Goal: Find specific page/section: Find specific page/section

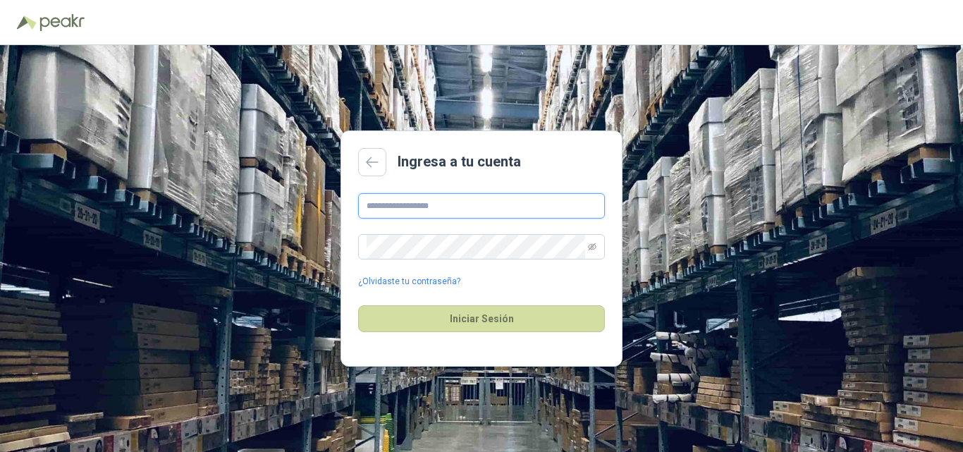
click at [418, 207] on input "text" at bounding box center [481, 205] width 247 height 25
type input "**********"
click at [590, 248] on icon "eye-invisible" at bounding box center [592, 246] width 8 height 7
click at [590, 248] on icon "eye" at bounding box center [592, 247] width 8 height 6
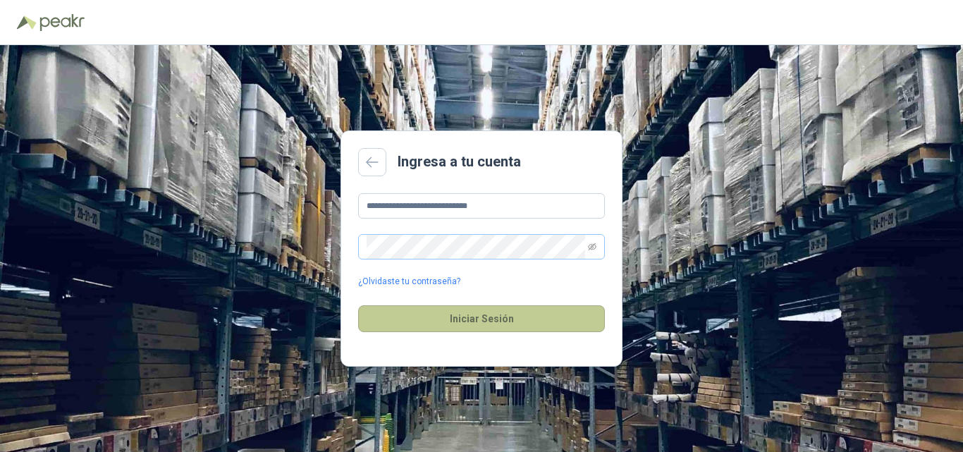
click at [493, 319] on button "Iniciar Sesión" at bounding box center [481, 318] width 247 height 27
click at [494, 312] on button "Iniciar Sesión" at bounding box center [481, 318] width 247 height 27
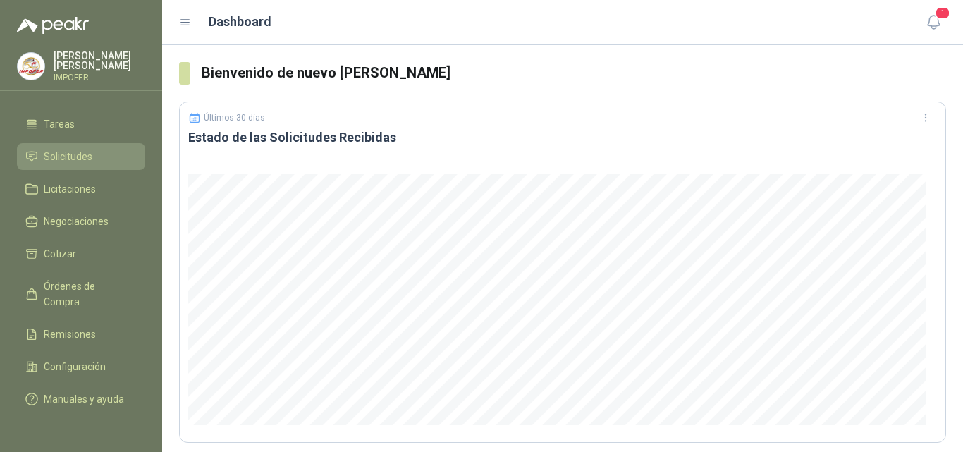
click at [70, 149] on span "Solicitudes" at bounding box center [68, 157] width 49 height 16
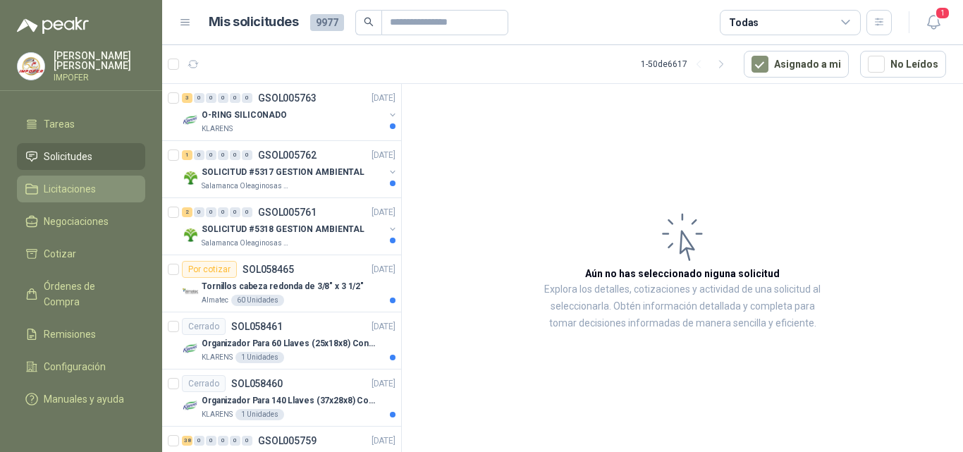
click at [71, 181] on span "Licitaciones" at bounding box center [70, 189] width 52 height 16
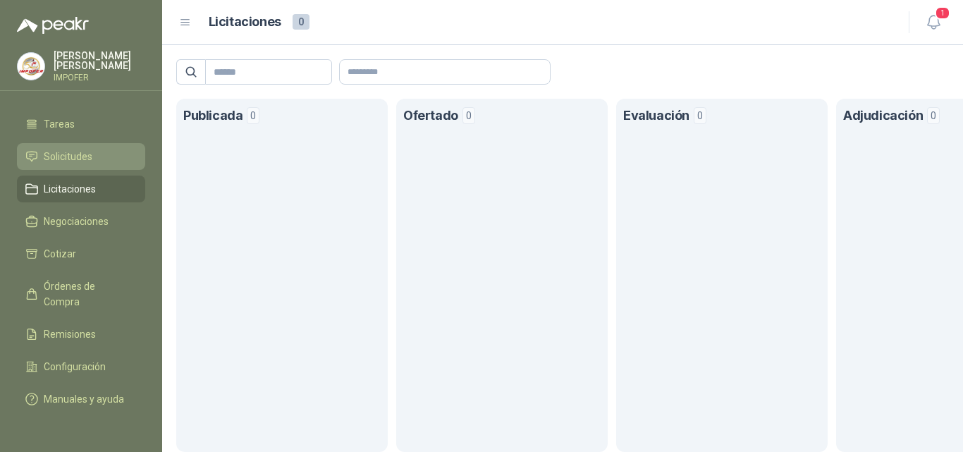
click at [79, 149] on span "Solicitudes" at bounding box center [68, 157] width 49 height 16
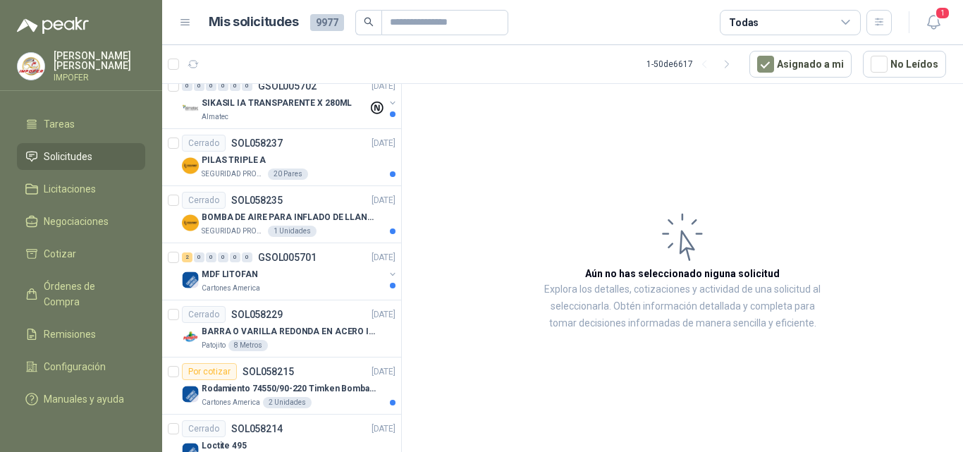
scroll to position [2514, 0]
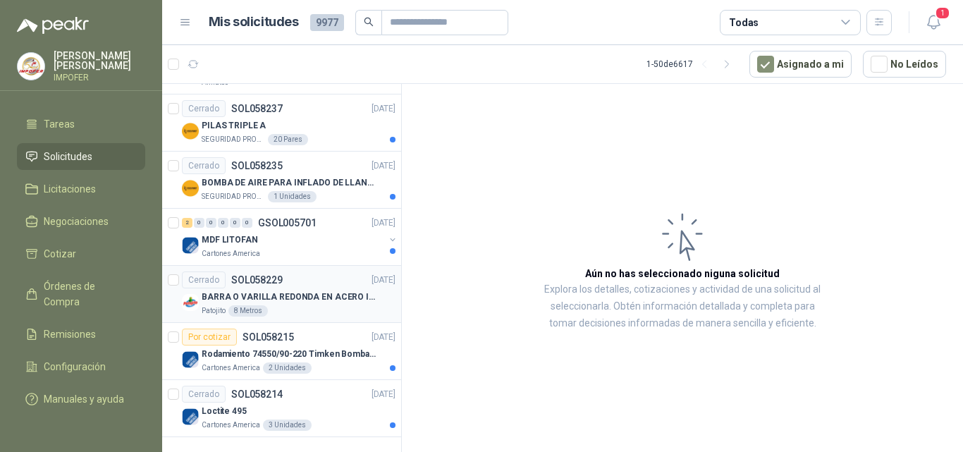
click at [283, 291] on p "BARRA O VARILLA REDONDA EN ACERO INOXIDABLE DE 2" O 50 MM" at bounding box center [290, 297] width 176 height 13
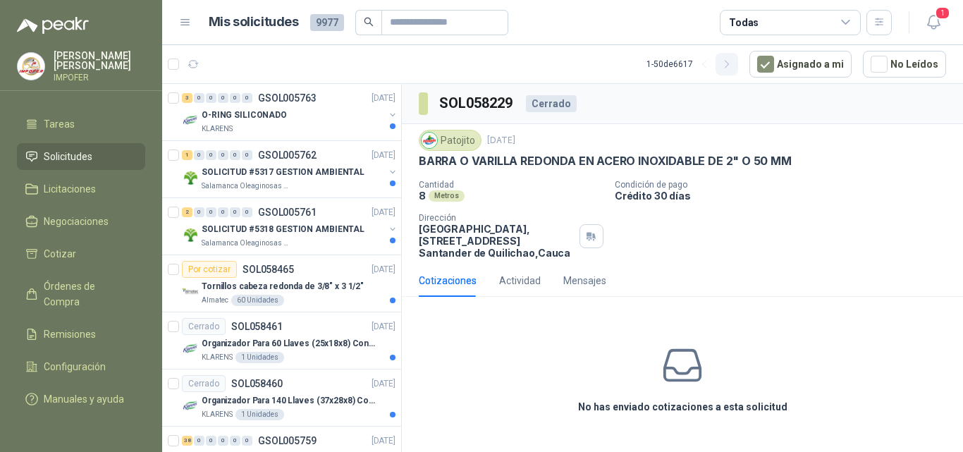
click at [729, 66] on icon "button" at bounding box center [727, 64] width 4 height 7
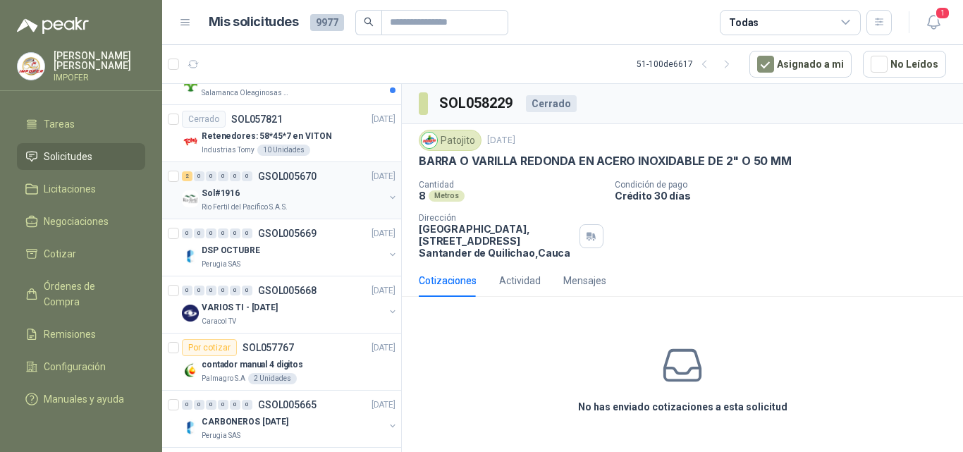
scroll to position [2514, 0]
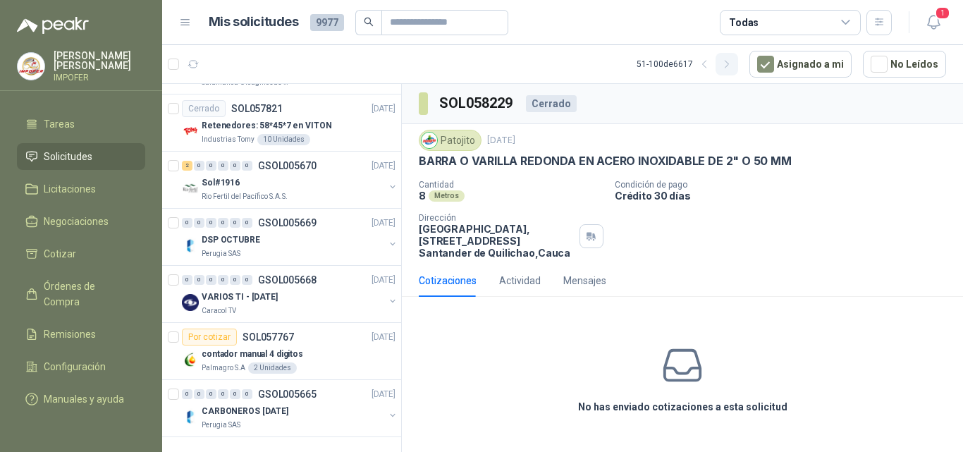
click at [734, 68] on icon "button" at bounding box center [728, 65] width 12 height 12
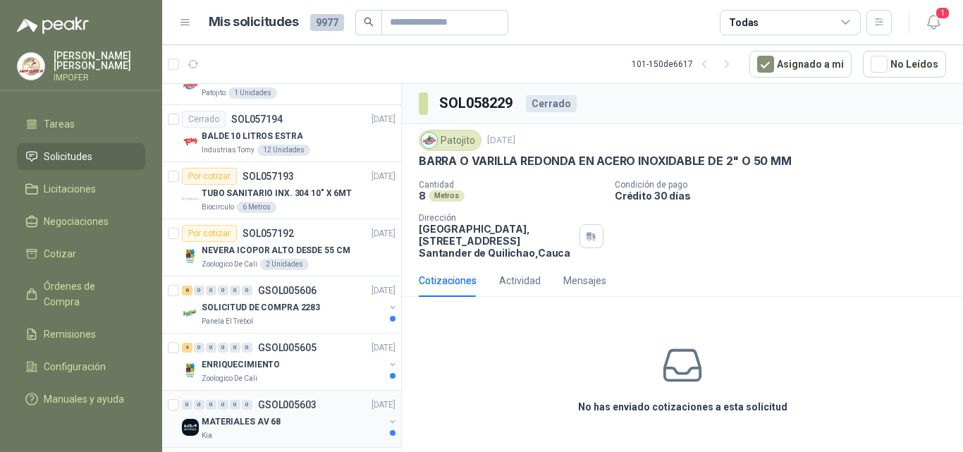
scroll to position [2232, 0]
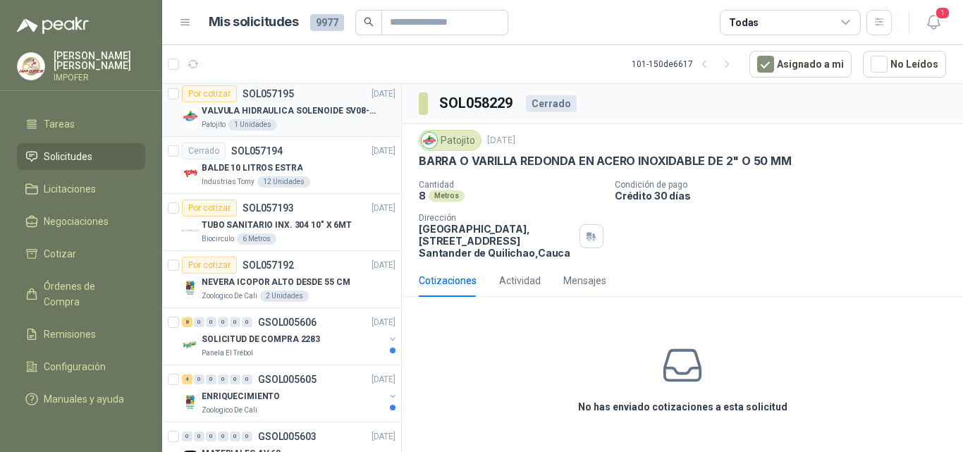
click at [312, 106] on p "VALVULA HIDRAULICA SOLENOIDE SV08-20 REF : SV08-3B-N-24DC-DG NORMALMENTE CERRADA" at bounding box center [290, 110] width 176 height 13
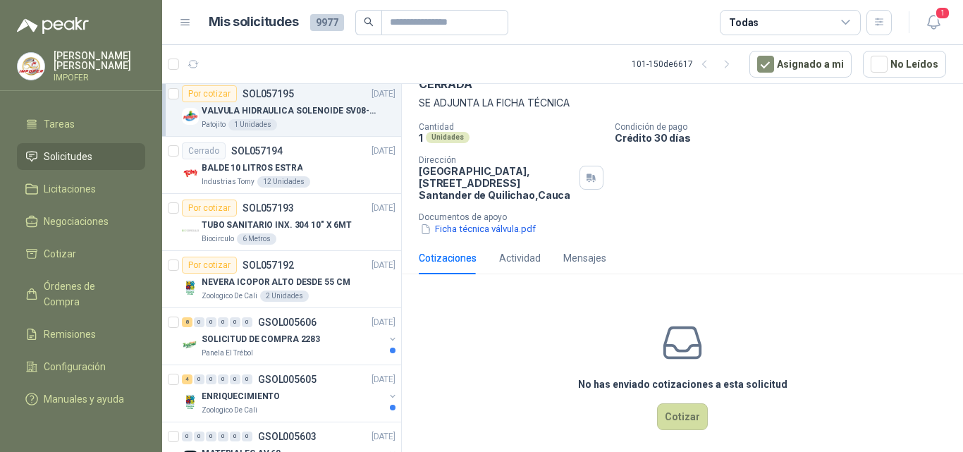
scroll to position [101, 0]
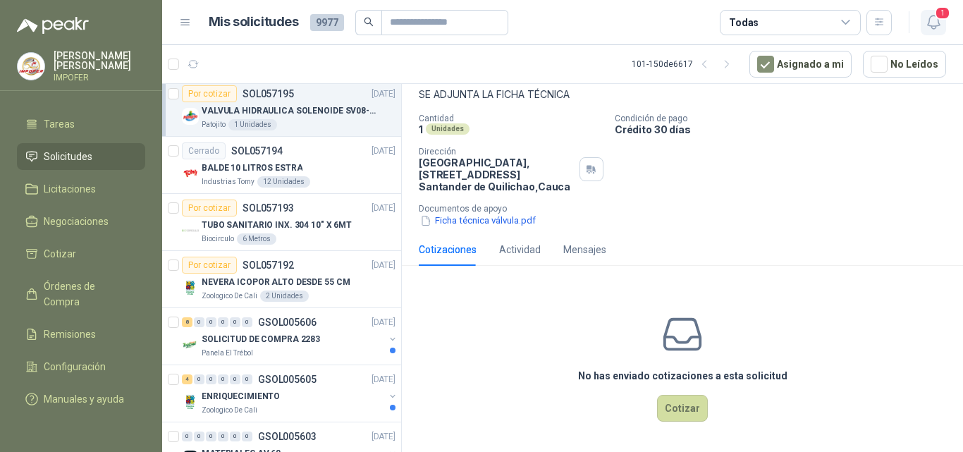
click at [940, 19] on span "1" at bounding box center [943, 12] width 16 height 13
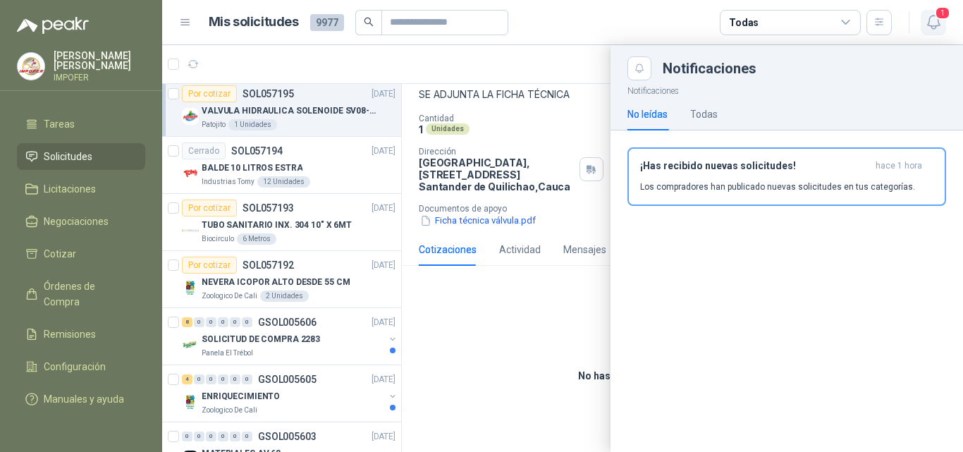
click at [940, 19] on span "1" at bounding box center [943, 12] width 16 height 13
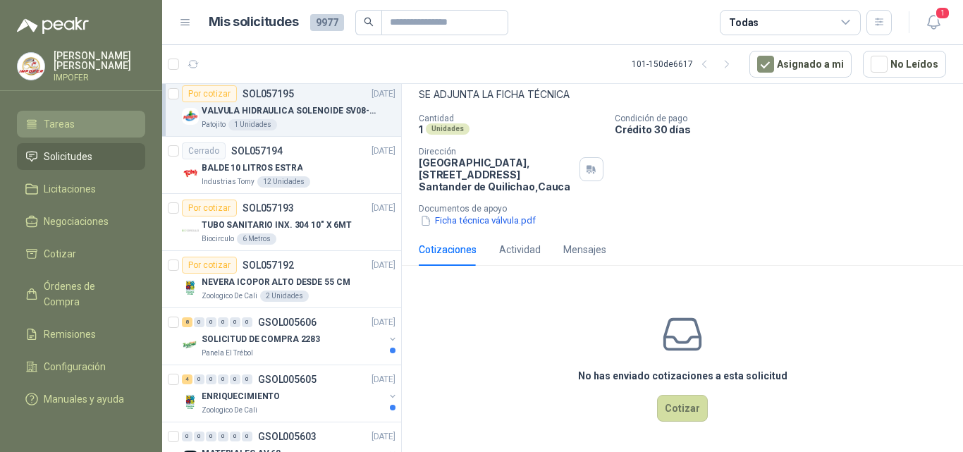
click at [46, 116] on span "Tareas" at bounding box center [59, 124] width 31 height 16
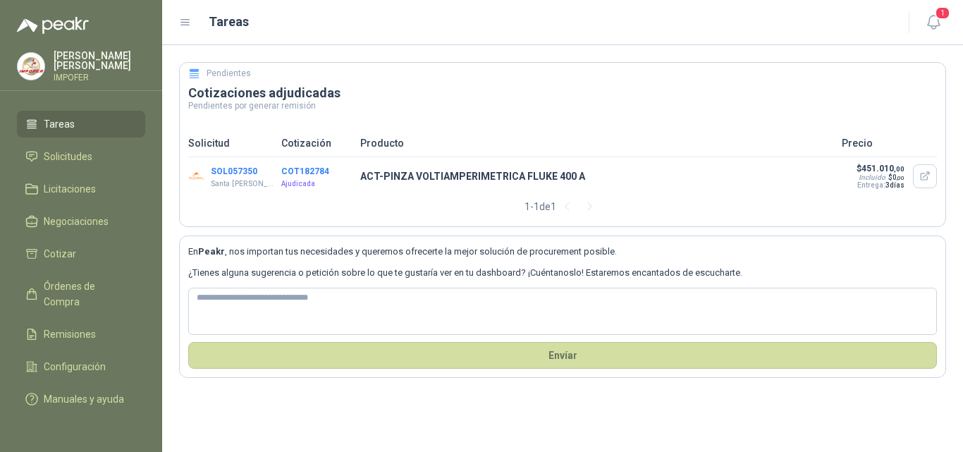
click at [33, 118] on icon at bounding box center [31, 124] width 13 height 13
click at [71, 60] on p "[PERSON_NAME]" at bounding box center [100, 61] width 92 height 20
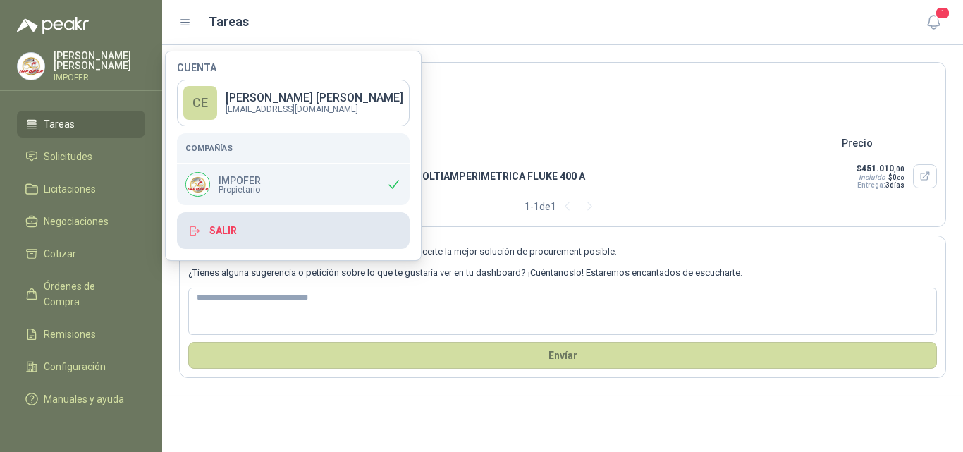
click at [233, 232] on button "Salir" at bounding box center [293, 230] width 233 height 37
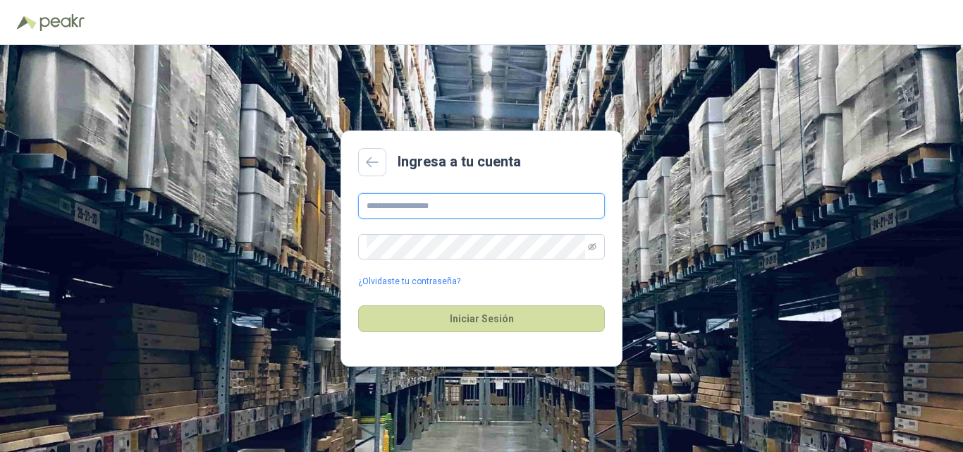
click at [429, 203] on input "text" at bounding box center [481, 205] width 247 height 25
type input "**********"
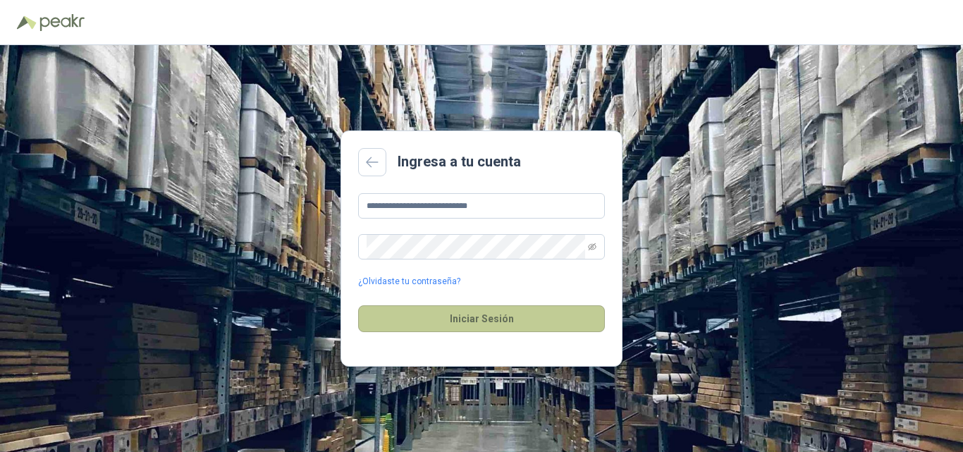
click at [489, 315] on button "Iniciar Sesión" at bounding box center [481, 318] width 247 height 27
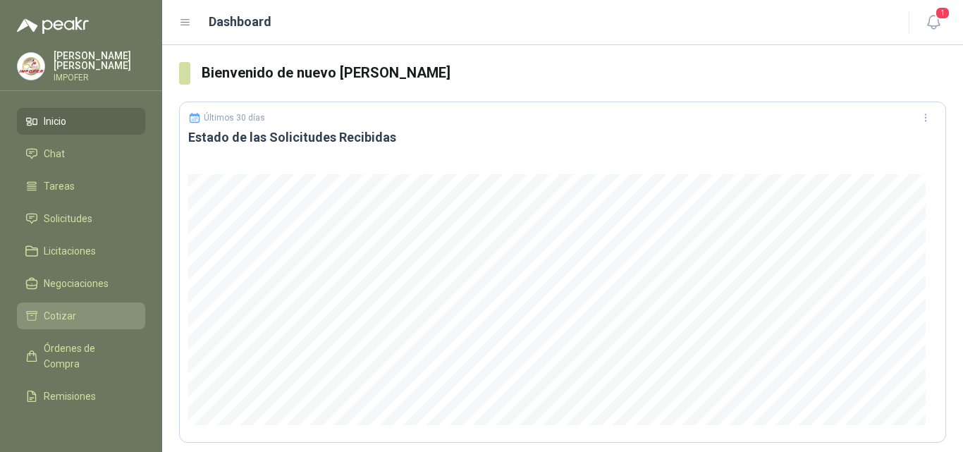
click at [55, 310] on span "Cotizar" at bounding box center [60, 316] width 32 height 16
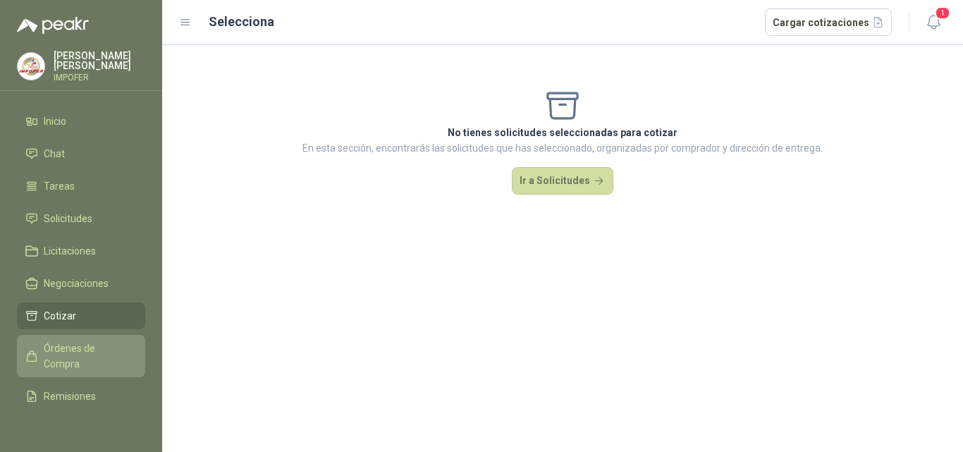
click at [61, 354] on span "Órdenes de Compra" at bounding box center [88, 356] width 88 height 31
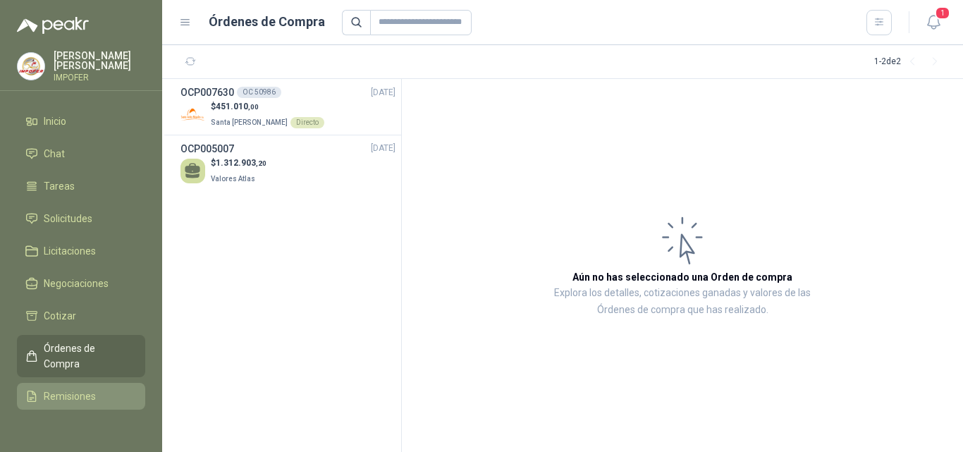
click at [56, 391] on span "Remisiones" at bounding box center [70, 397] width 52 height 16
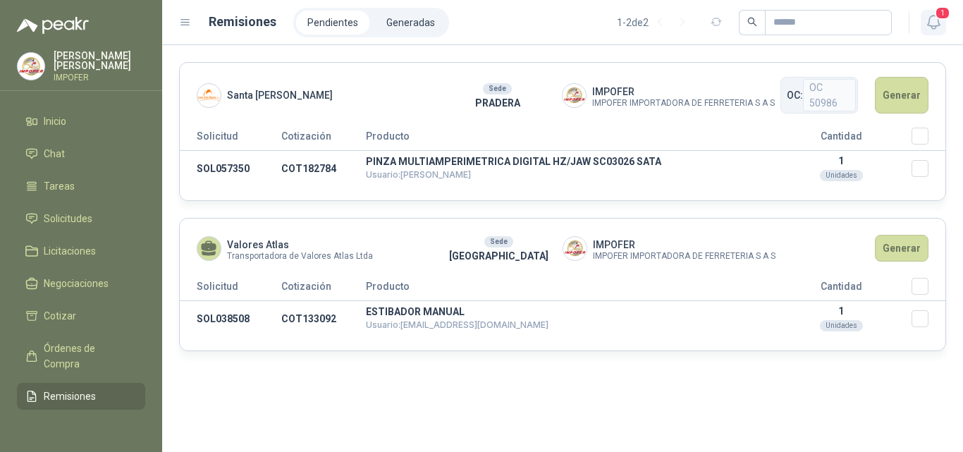
click at [937, 20] on icon "button" at bounding box center [934, 22] width 18 height 18
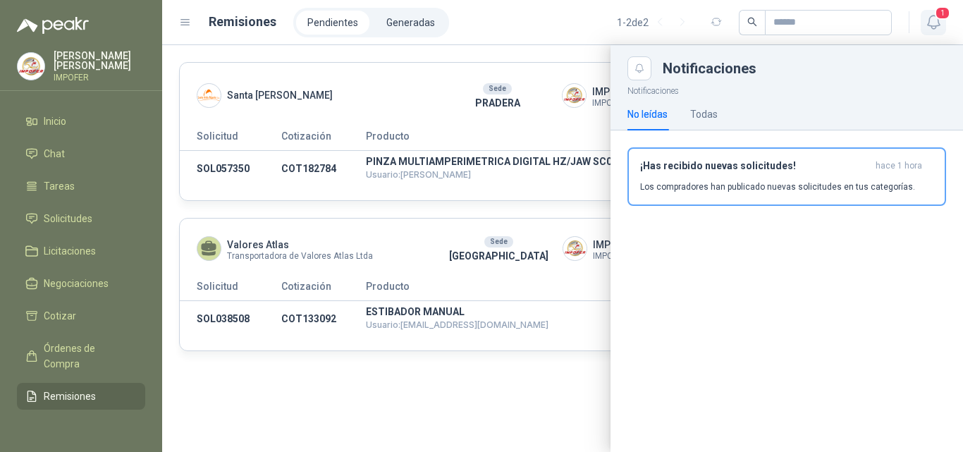
click at [937, 20] on icon "button" at bounding box center [934, 22] width 18 height 18
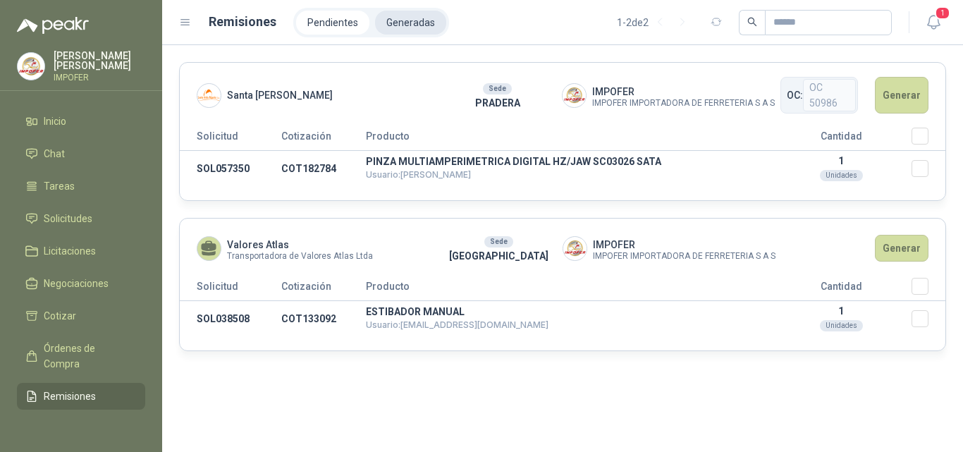
click at [406, 22] on li "Generadas" at bounding box center [410, 23] width 71 height 24
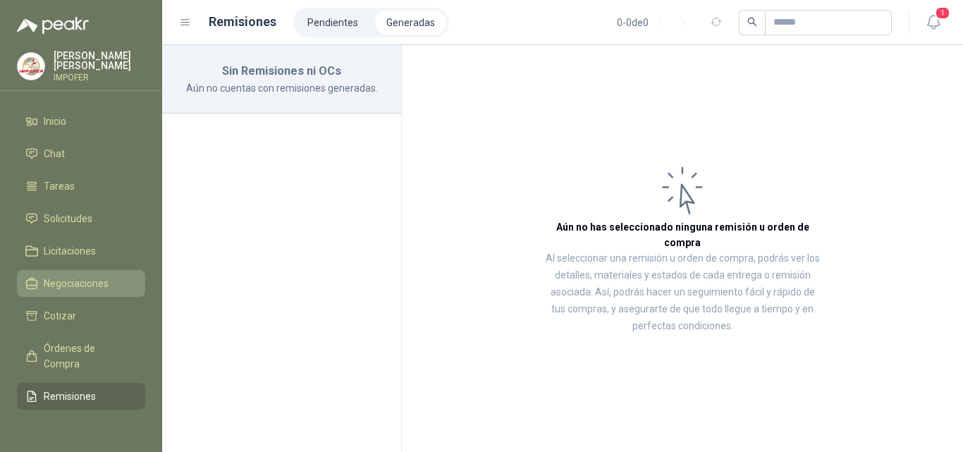
click at [81, 283] on span "Negociaciones" at bounding box center [76, 284] width 65 height 16
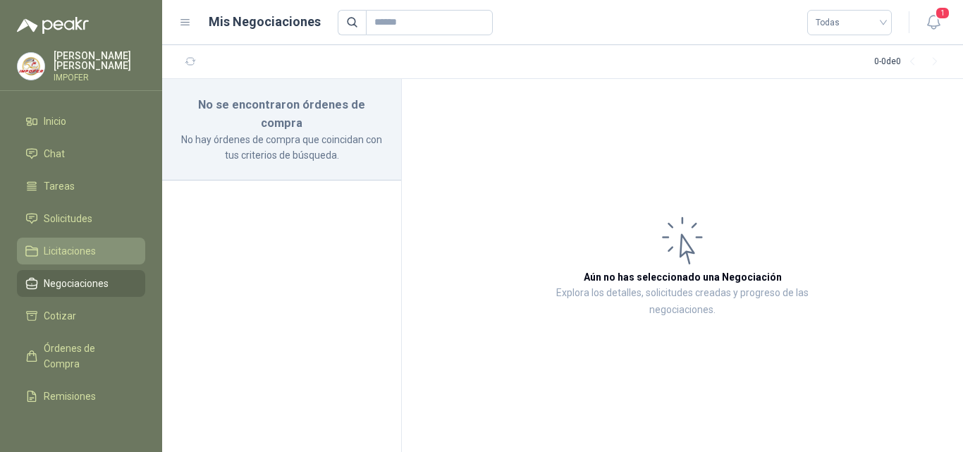
click at [73, 247] on span "Licitaciones" at bounding box center [70, 251] width 52 height 16
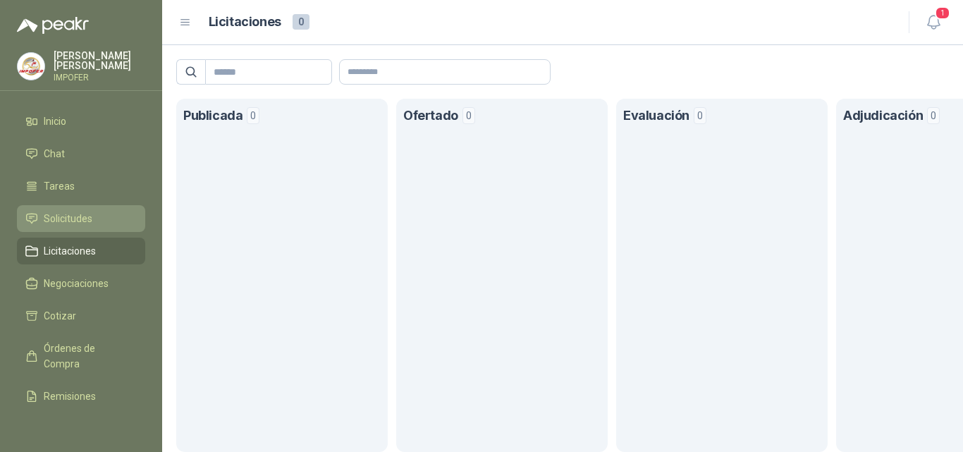
click at [78, 212] on span "Solicitudes" at bounding box center [68, 219] width 49 height 16
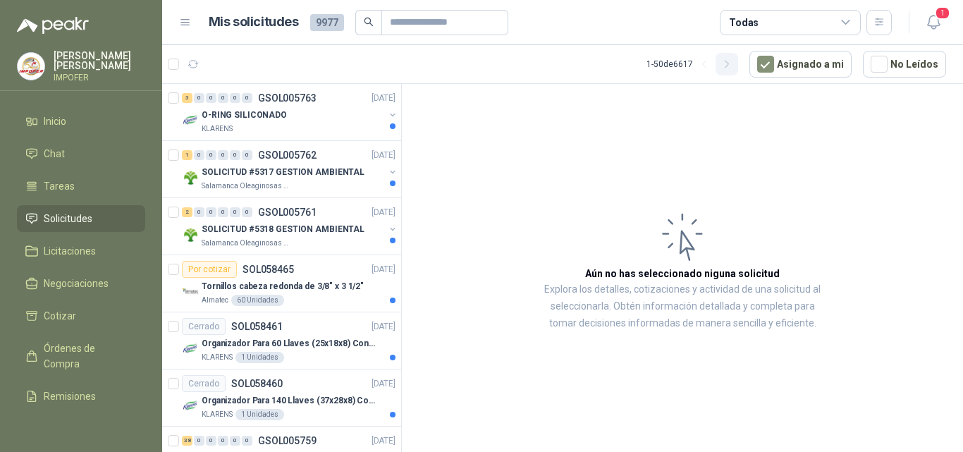
click at [733, 66] on icon "button" at bounding box center [728, 65] width 12 height 12
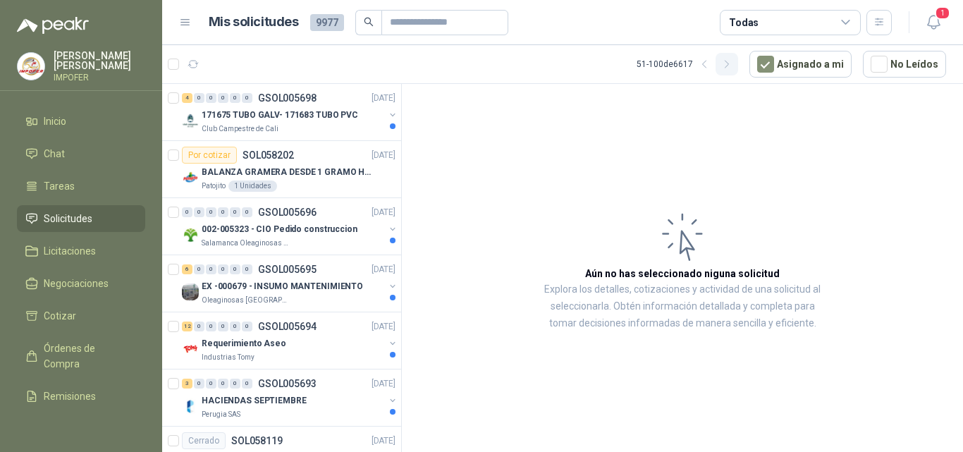
click at [733, 66] on icon "button" at bounding box center [728, 65] width 12 height 12
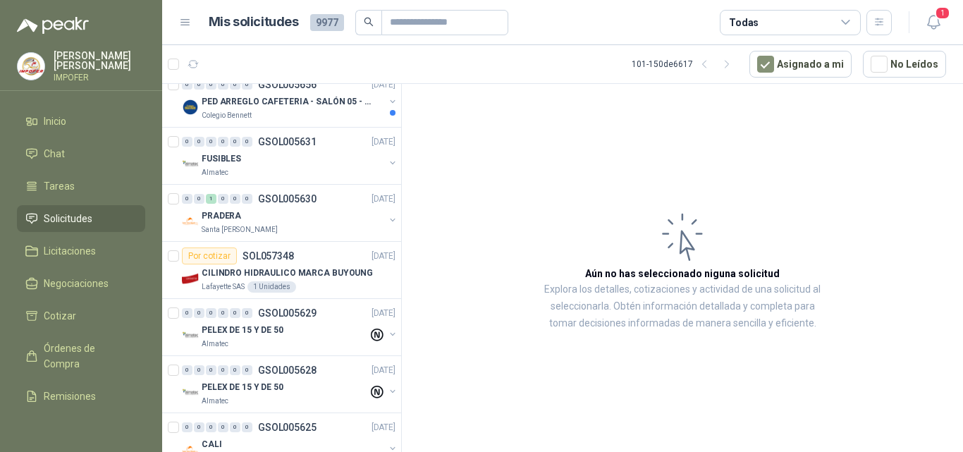
scroll to position [494, 0]
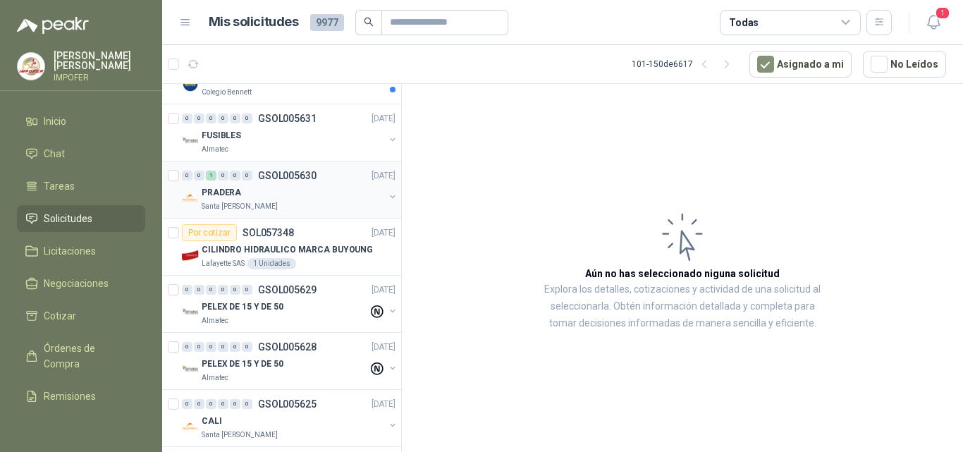
click at [283, 188] on div "PRADERA" at bounding box center [293, 192] width 183 height 17
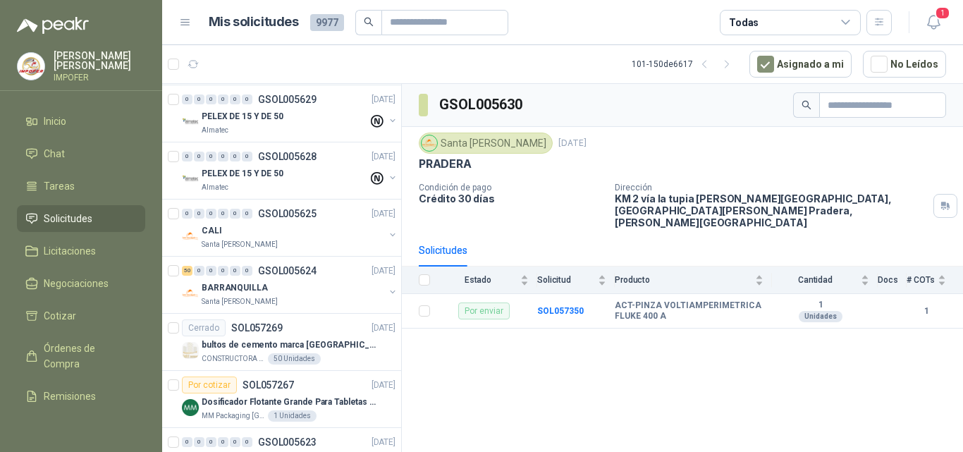
scroll to position [705, 0]
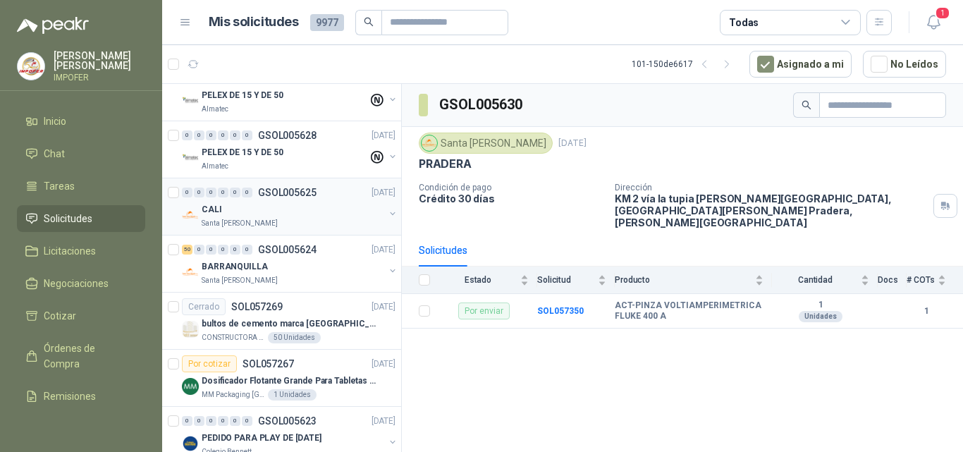
click at [325, 210] on div "CALI" at bounding box center [293, 209] width 183 height 17
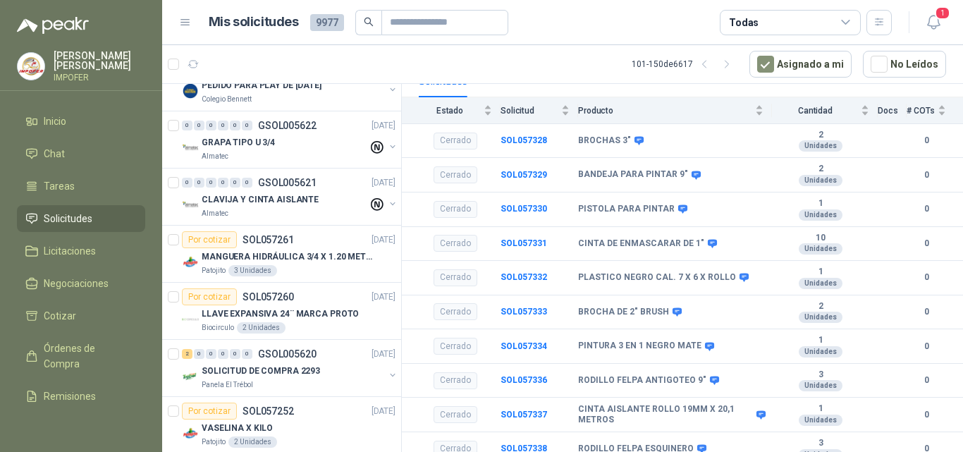
scroll to position [1128, 0]
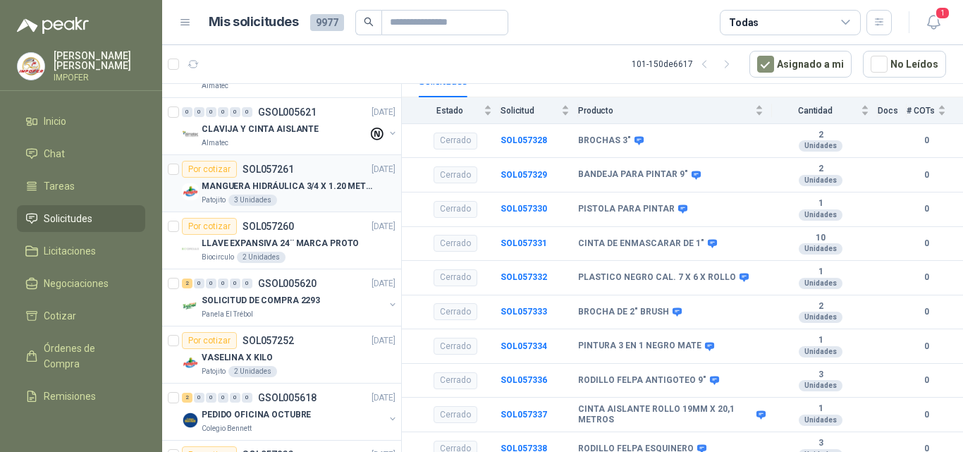
click at [300, 193] on div "MANGUERA HIDRÁULICA 3/4 X 1.20 METROS DE LONGITUD HR-HR-ACOPLADA" at bounding box center [299, 186] width 194 height 17
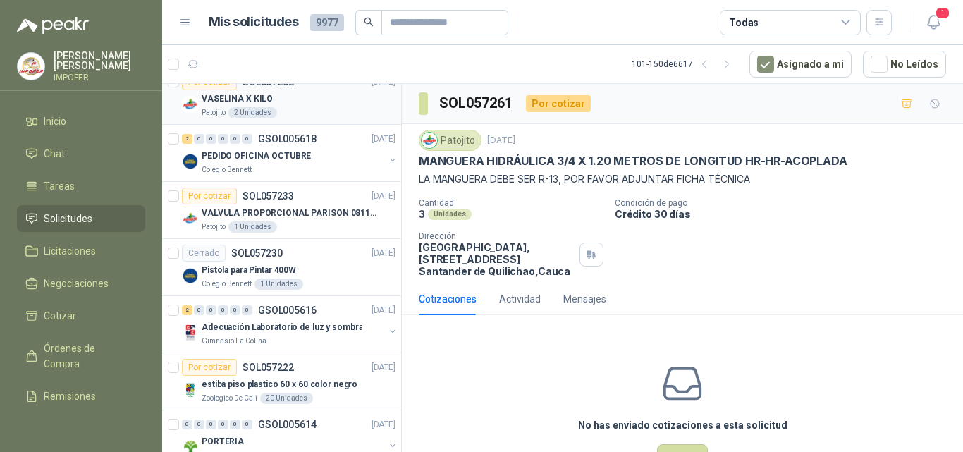
scroll to position [1411, 0]
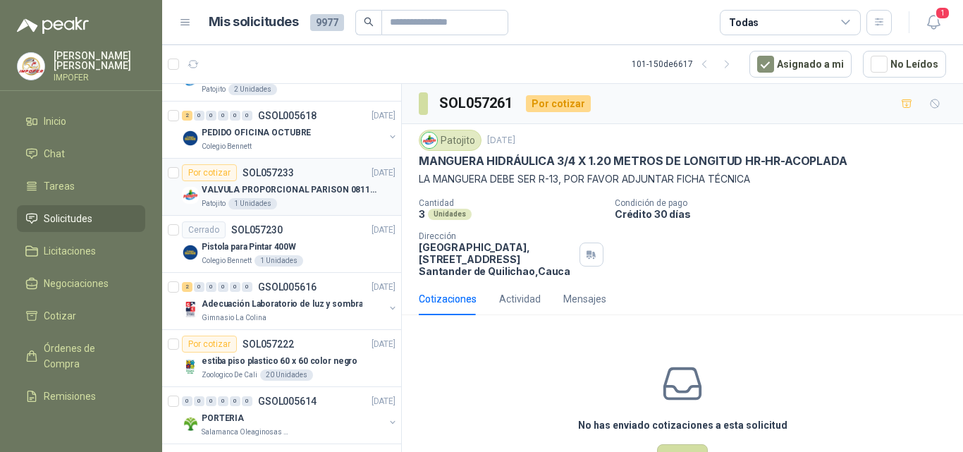
click at [293, 196] on p "VALVULA PROPORCIONAL PARISON 0811404612 / 4WRPEH6C4 REXROTH" at bounding box center [290, 189] width 176 height 13
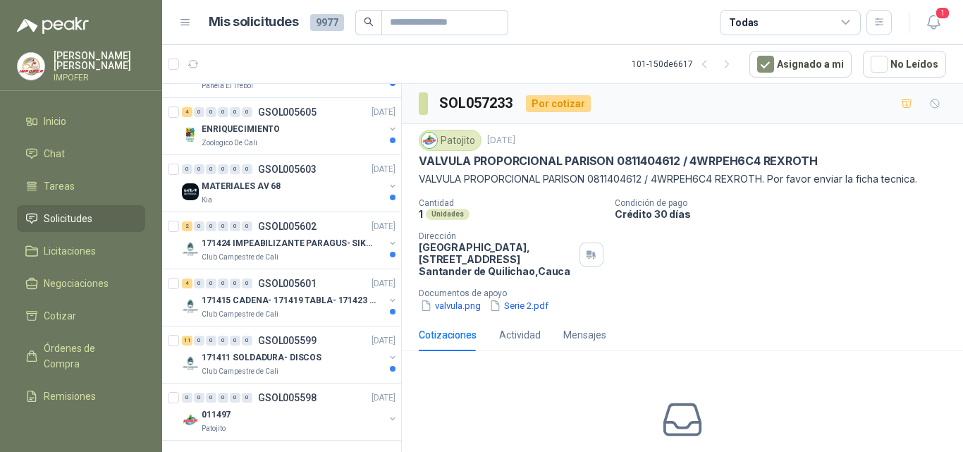
scroll to position [2514, 0]
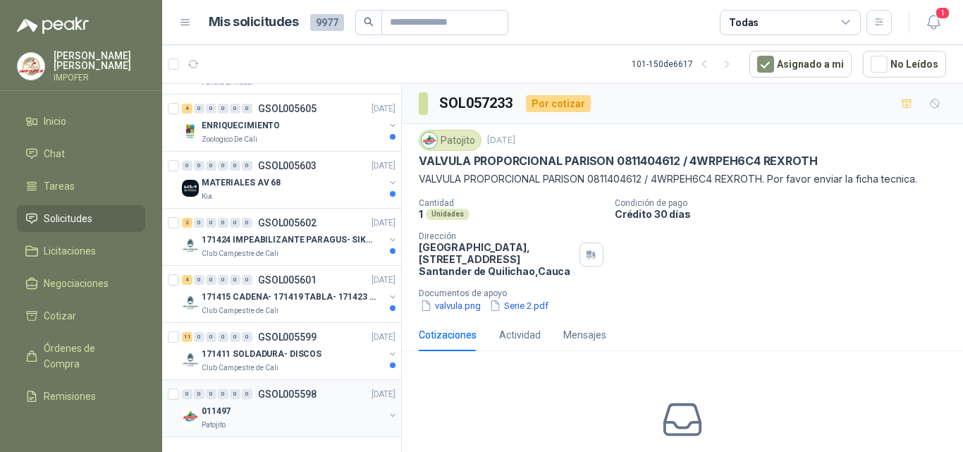
click at [262, 403] on div "011497" at bounding box center [293, 411] width 183 height 17
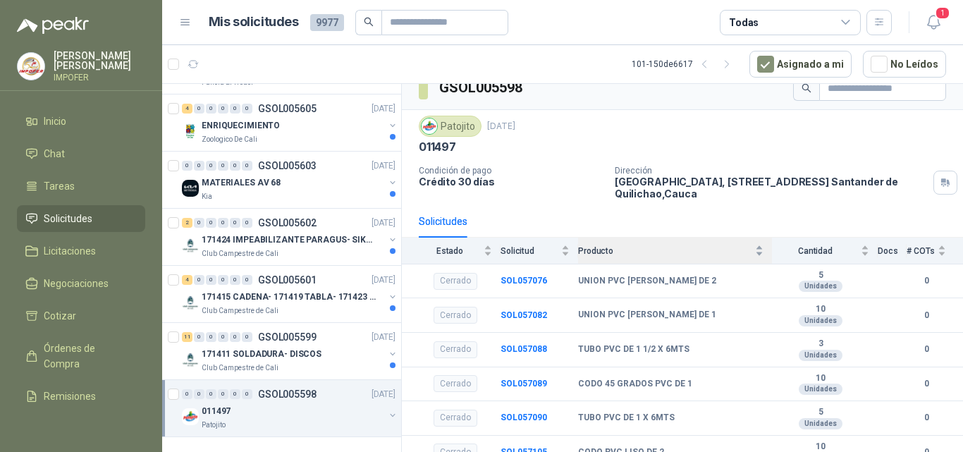
scroll to position [30, 0]
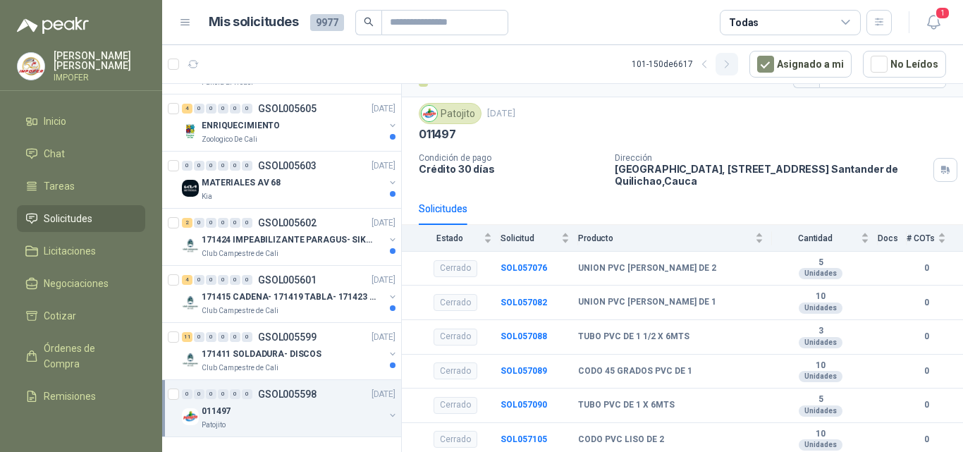
click at [729, 65] on icon "button" at bounding box center [727, 64] width 4 height 7
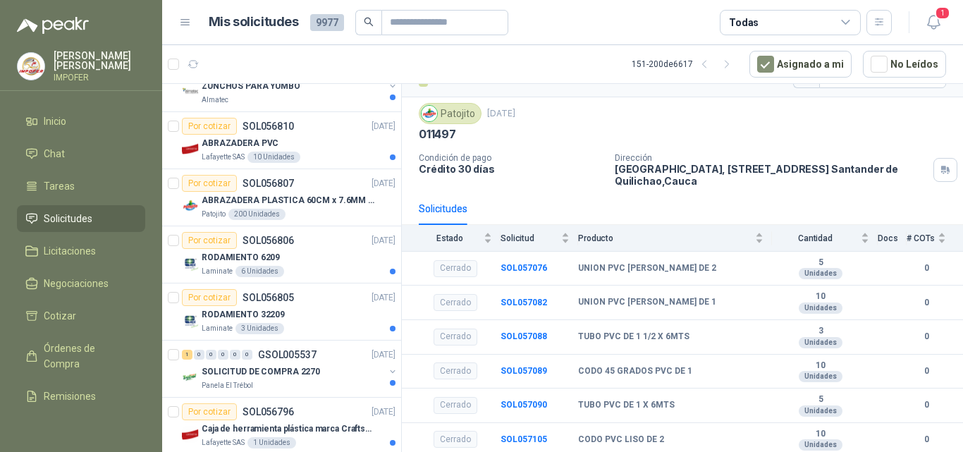
scroll to position [2327, 0]
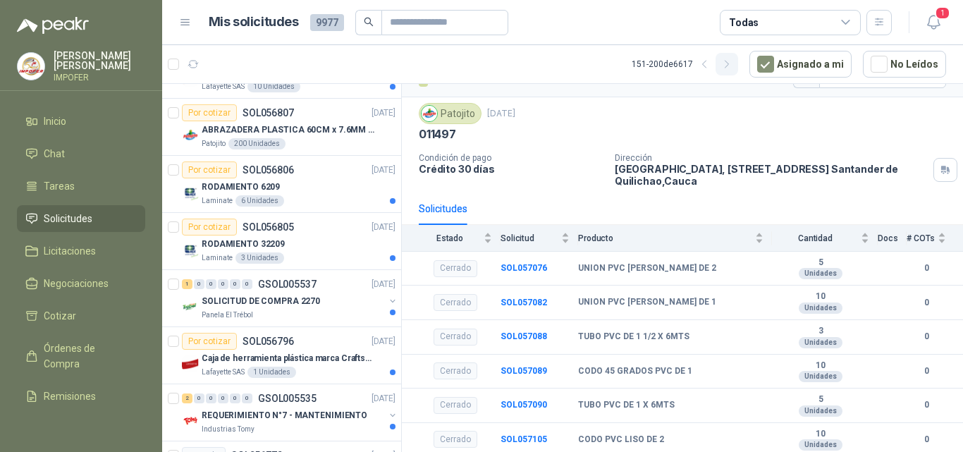
click at [729, 64] on icon "button" at bounding box center [727, 64] width 4 height 7
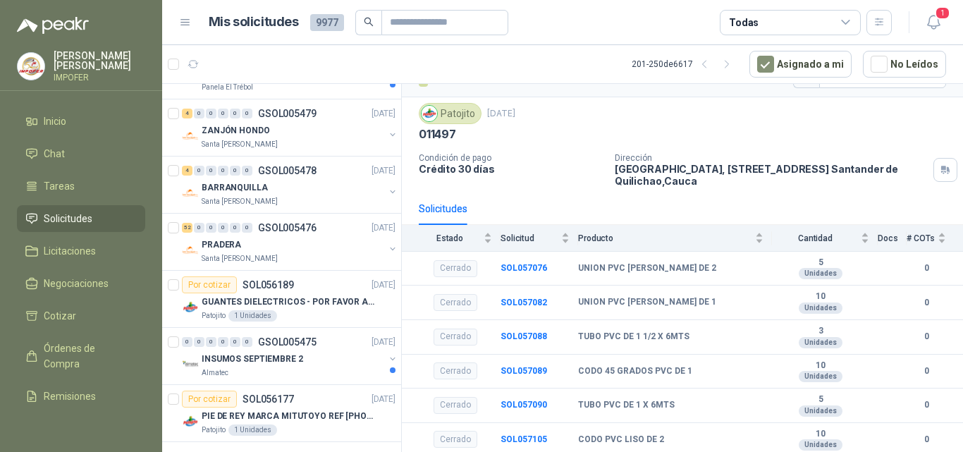
scroll to position [2514, 0]
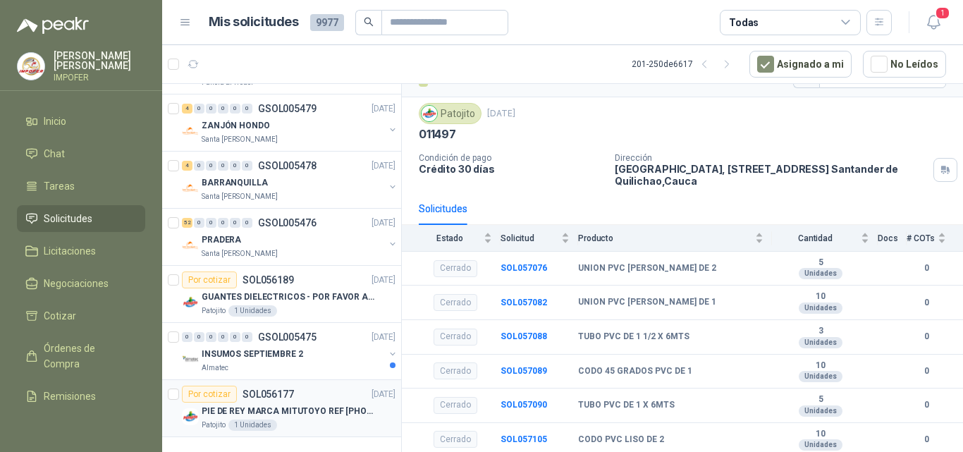
click at [294, 405] on p "PIE DE REY MARCA MITUTOYO REF [PHONE_NUMBER]" at bounding box center [290, 411] width 176 height 13
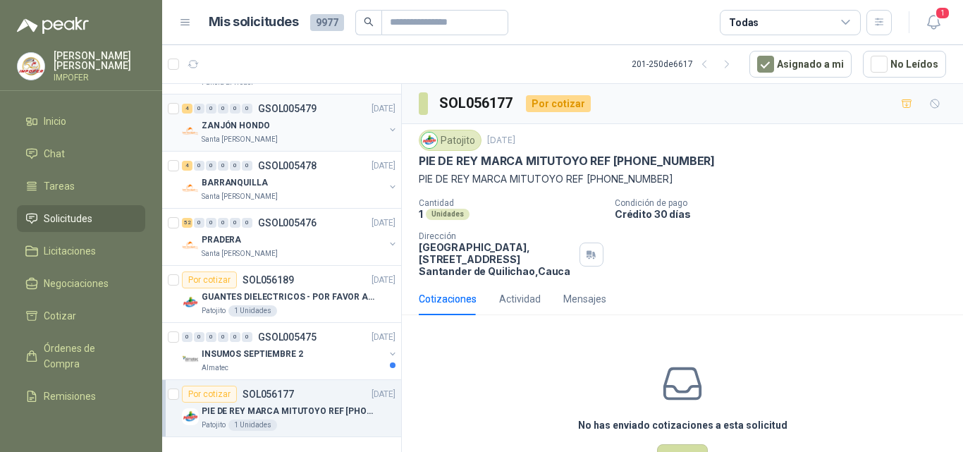
click at [301, 120] on div "ZANJÓN HONDO" at bounding box center [293, 125] width 183 height 17
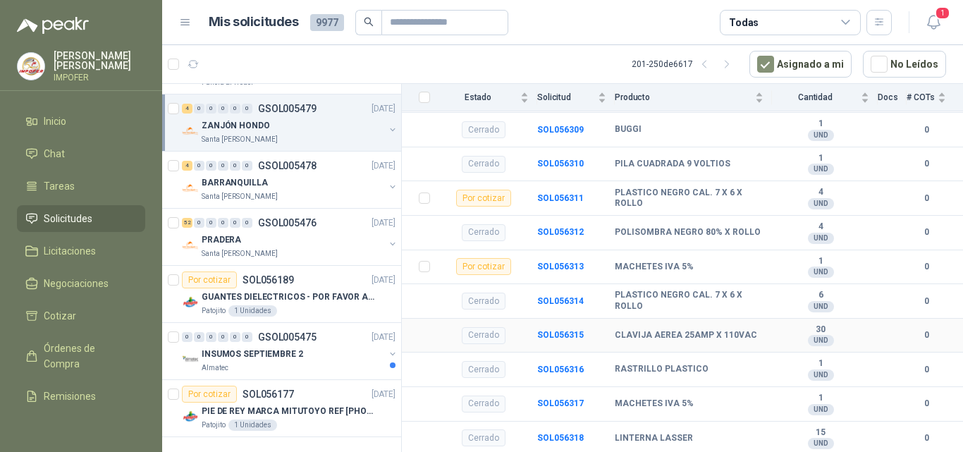
scroll to position [374, 0]
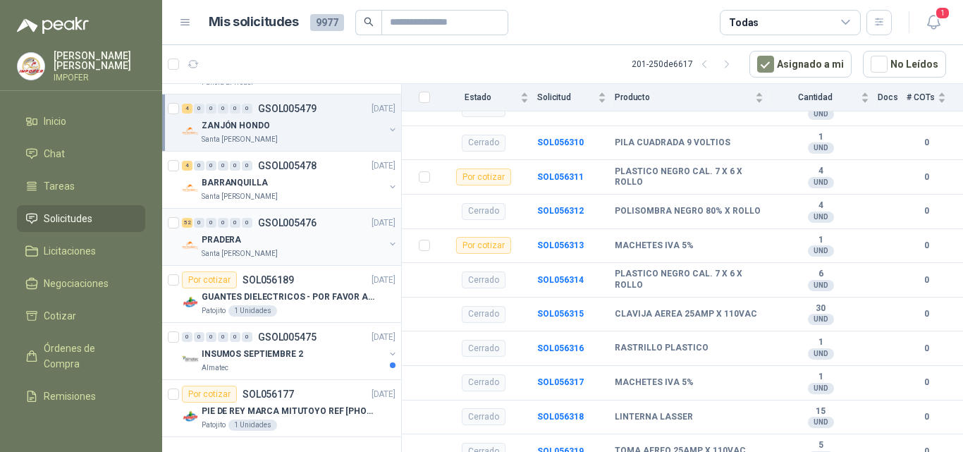
click at [290, 232] on div "PRADERA" at bounding box center [293, 239] width 183 height 17
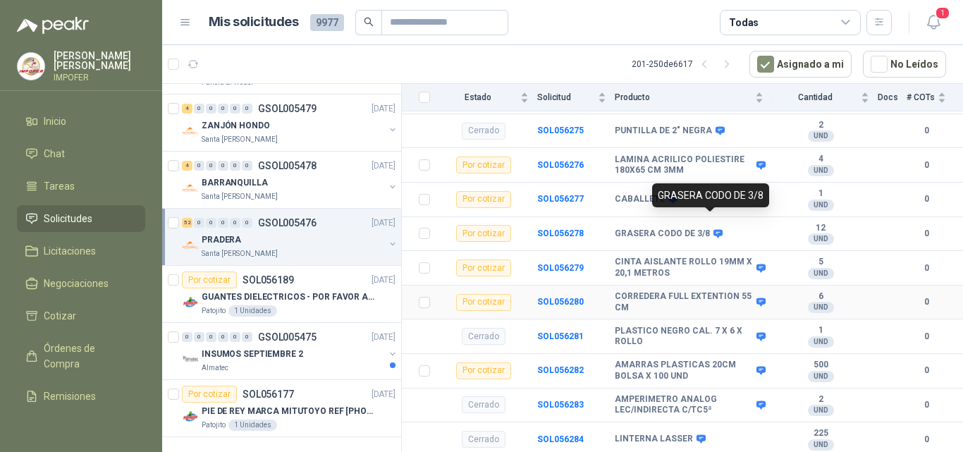
scroll to position [2842, 0]
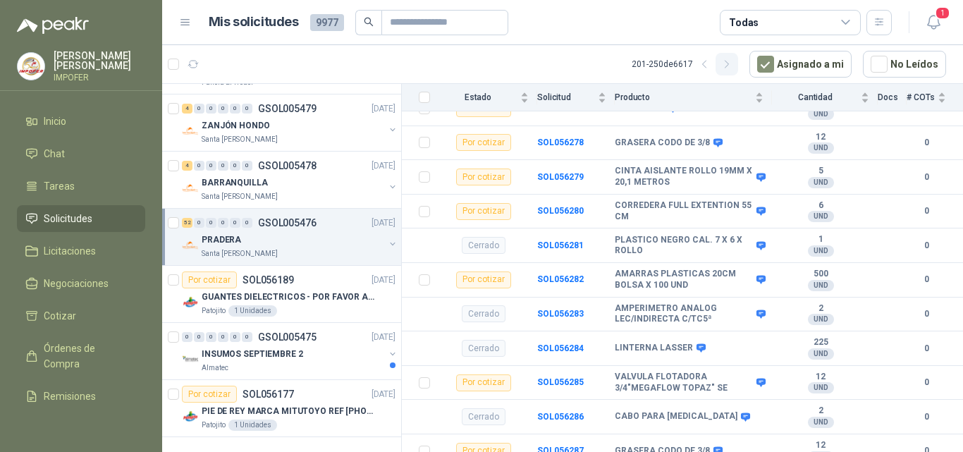
click at [734, 68] on icon "button" at bounding box center [728, 65] width 12 height 12
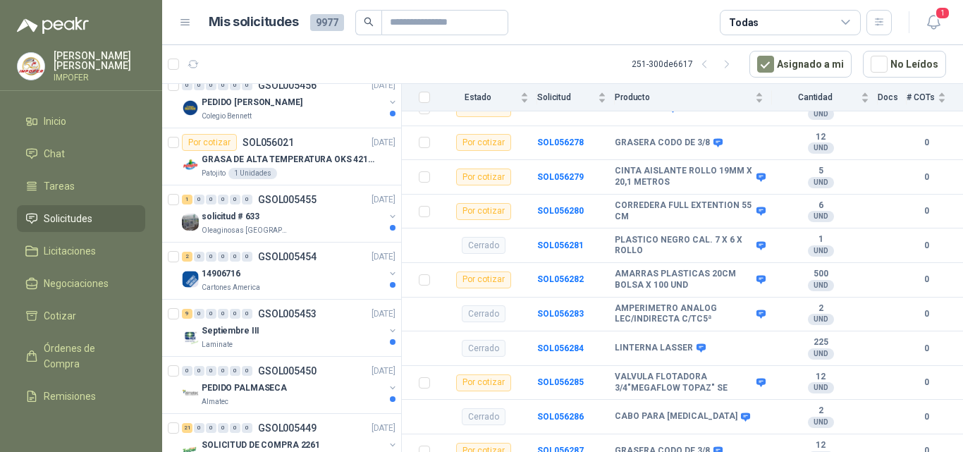
scroll to position [1904, 0]
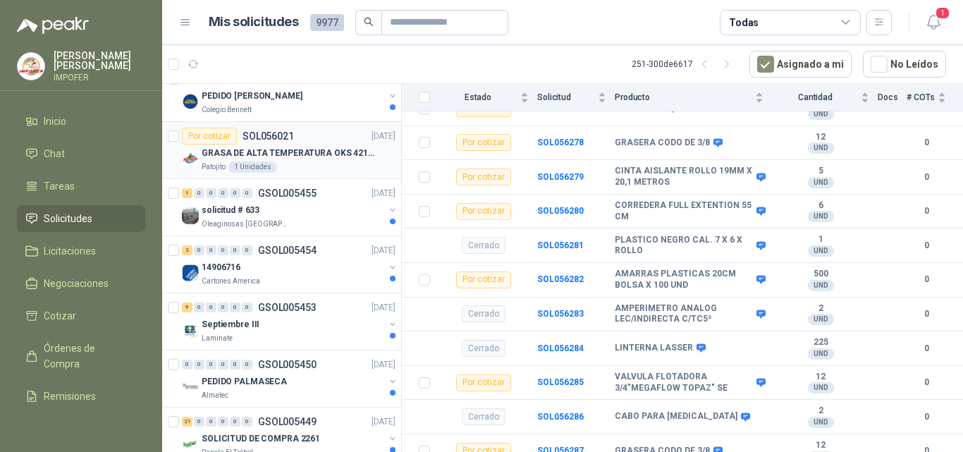
click at [330, 150] on p "GRASA DE ALTA TEMPERATURA OKS 4210 X 5 KG" at bounding box center [290, 153] width 176 height 13
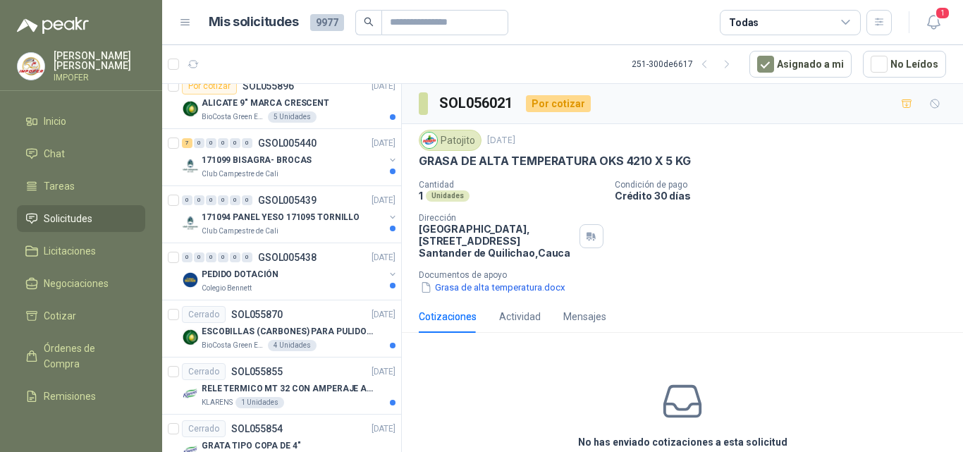
scroll to position [2514, 0]
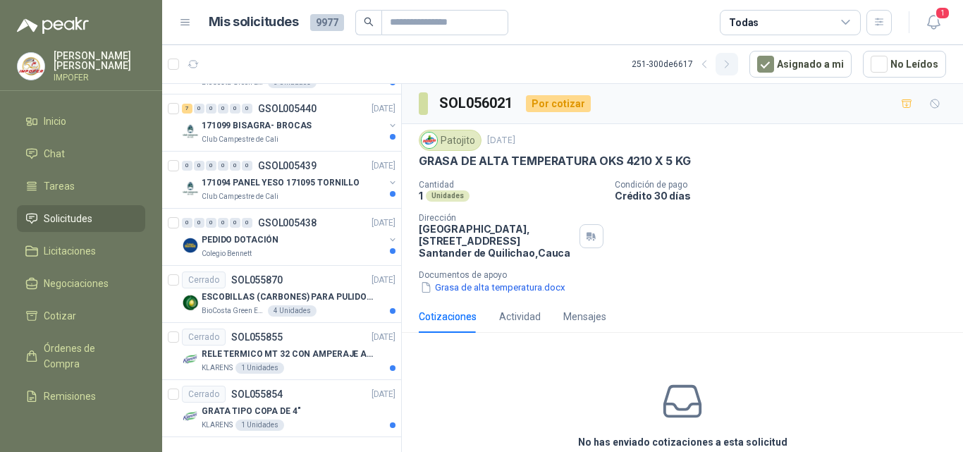
click at [734, 61] on icon "button" at bounding box center [728, 65] width 12 height 12
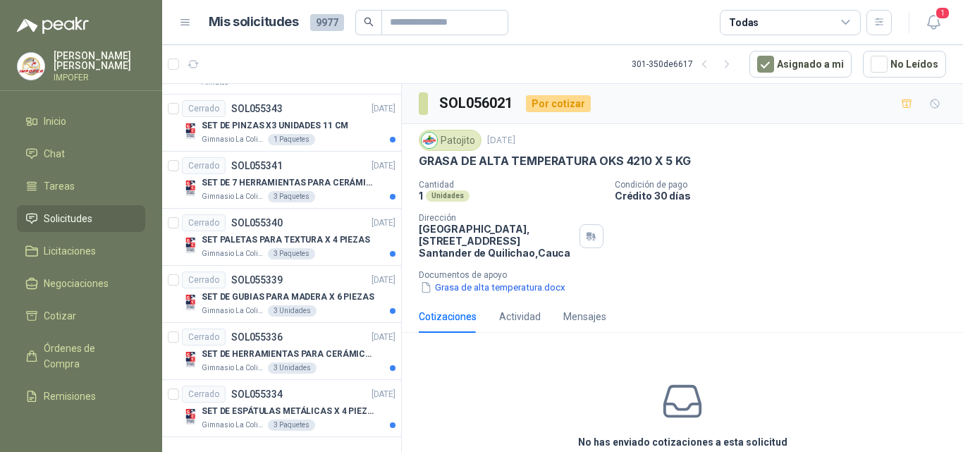
click at [846, 17] on icon at bounding box center [846, 22] width 13 height 13
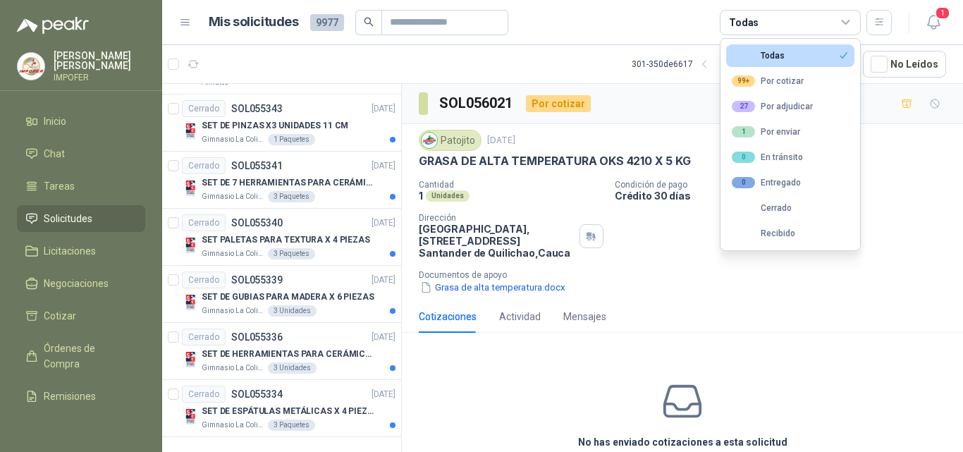
click at [846, 17] on icon at bounding box center [846, 22] width 13 height 13
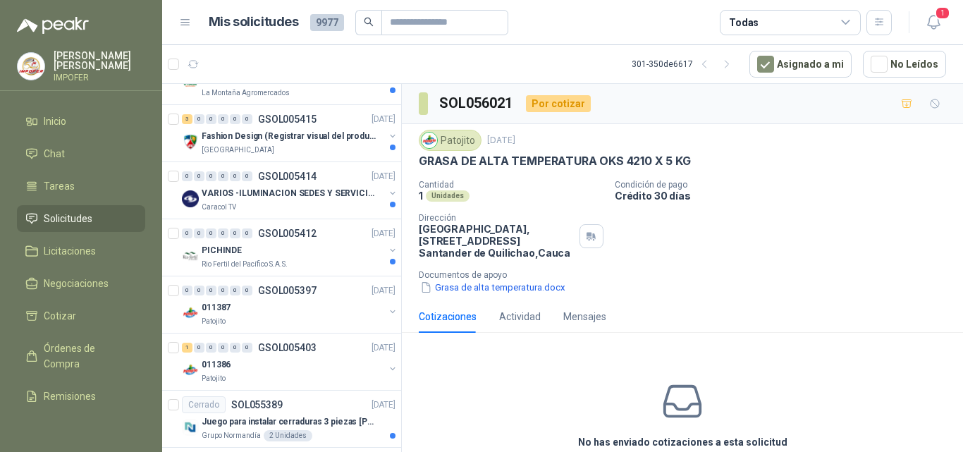
scroll to position [1763, 0]
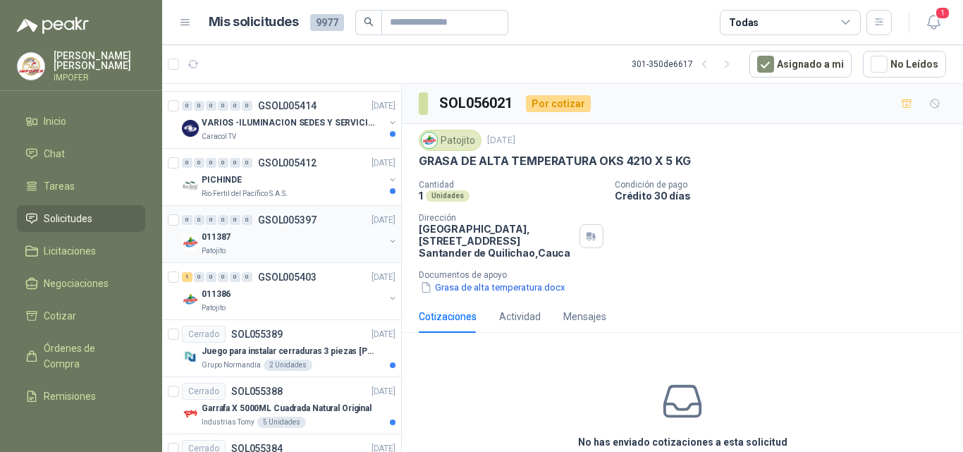
click at [279, 250] on div "Patojito" at bounding box center [293, 250] width 183 height 11
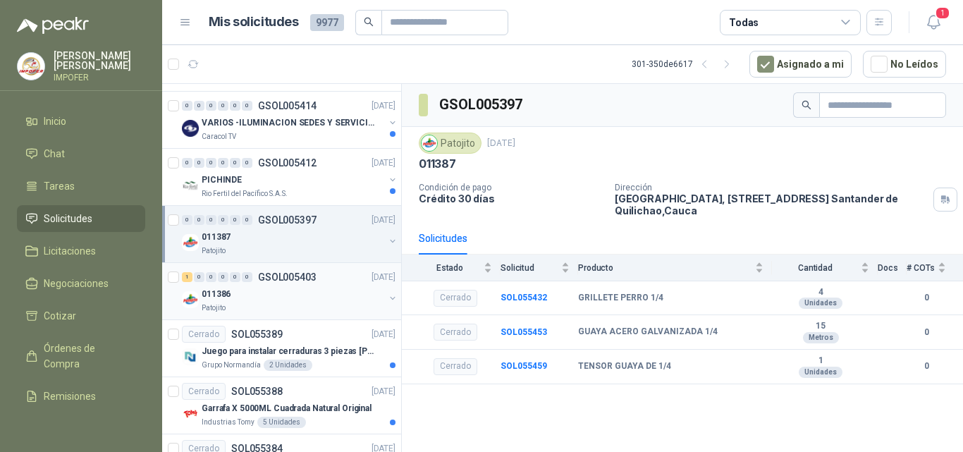
click at [299, 295] on div "011386" at bounding box center [293, 294] width 183 height 17
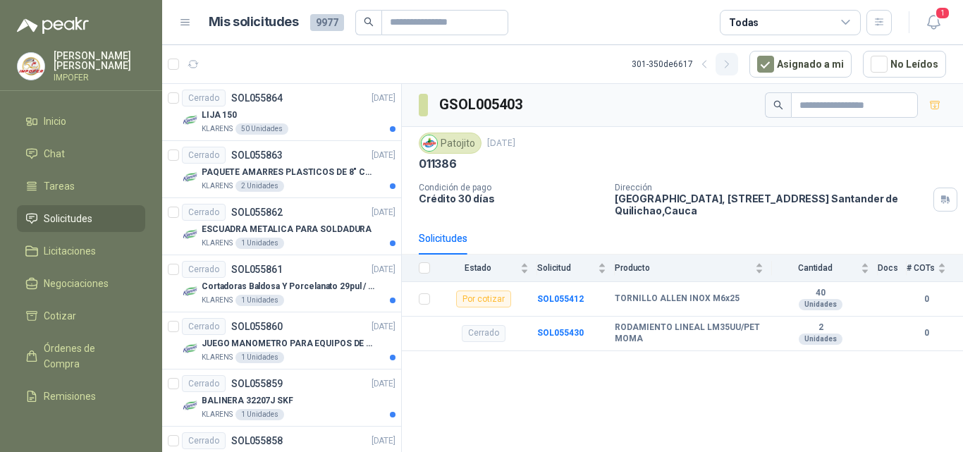
click at [734, 66] on icon "button" at bounding box center [728, 65] width 12 height 12
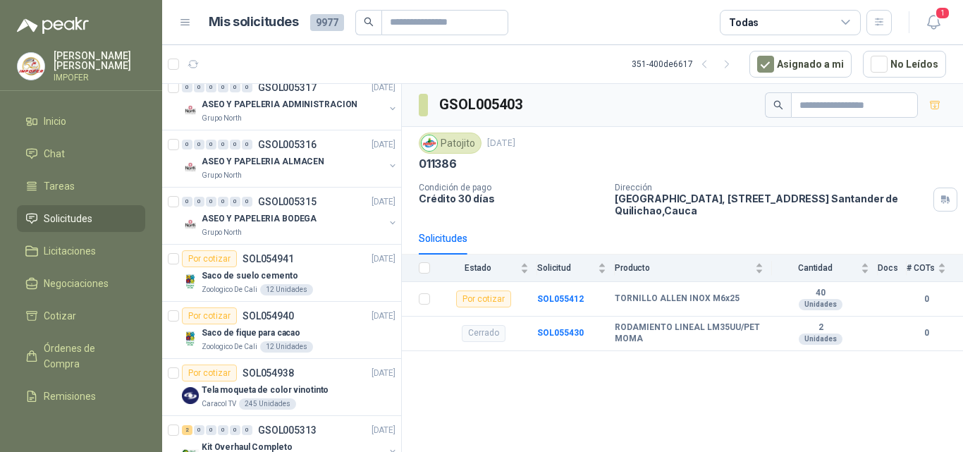
scroll to position [2514, 0]
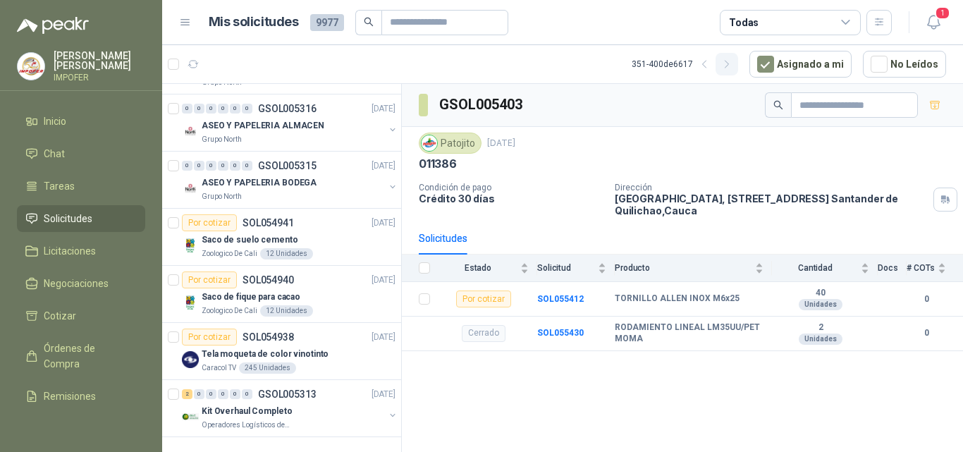
click at [734, 64] on icon "button" at bounding box center [728, 65] width 12 height 12
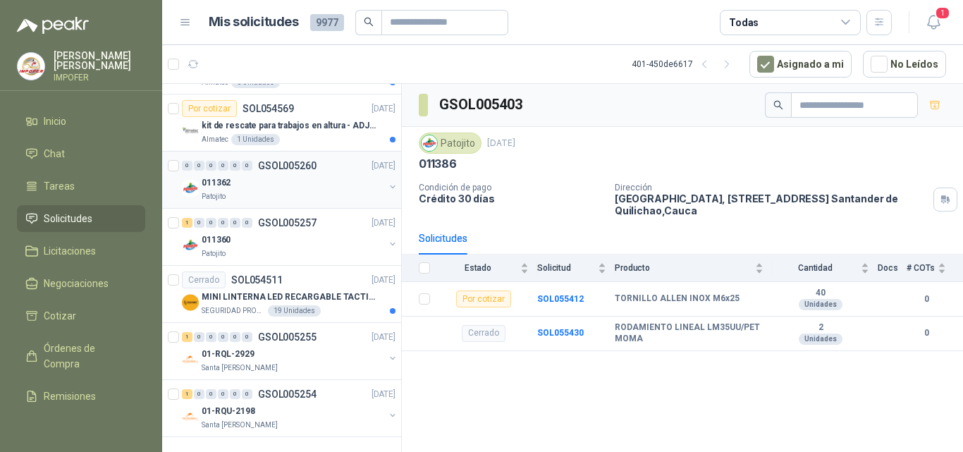
click at [275, 174] on div "011362" at bounding box center [293, 182] width 183 height 17
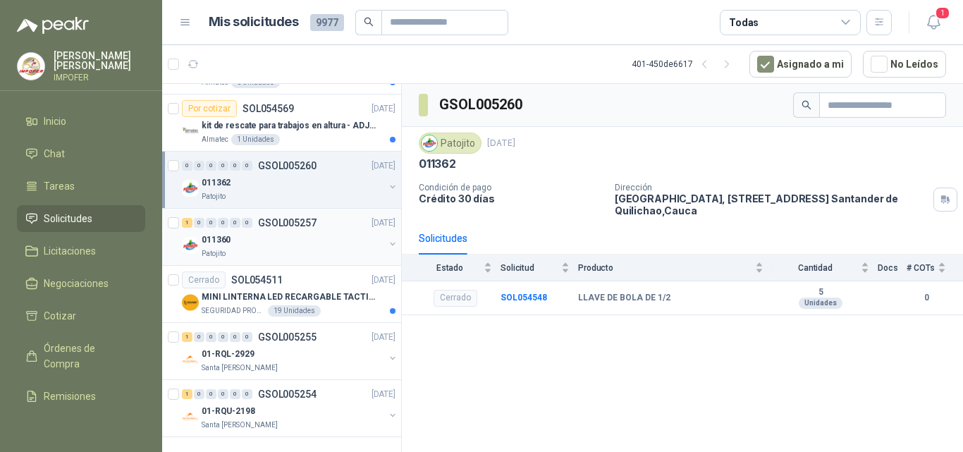
click at [285, 233] on div "011360" at bounding box center [293, 239] width 183 height 17
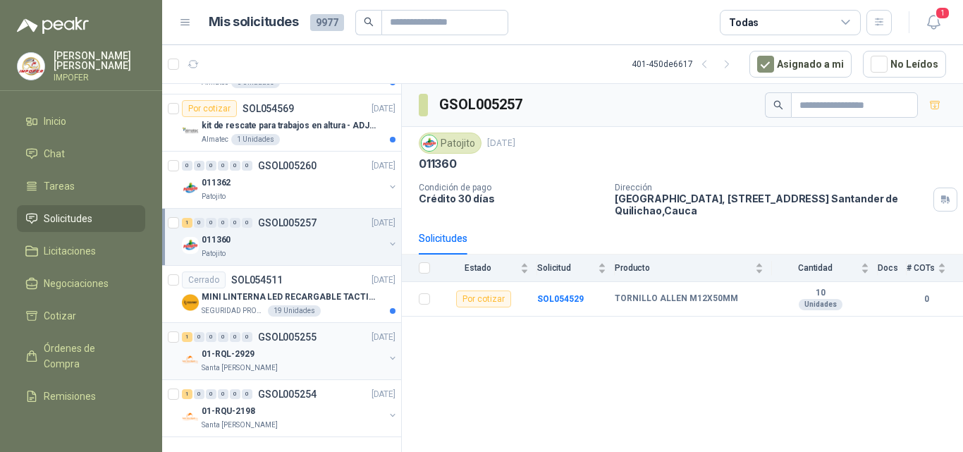
click at [288, 346] on div "01-RQL-2929" at bounding box center [293, 354] width 183 height 17
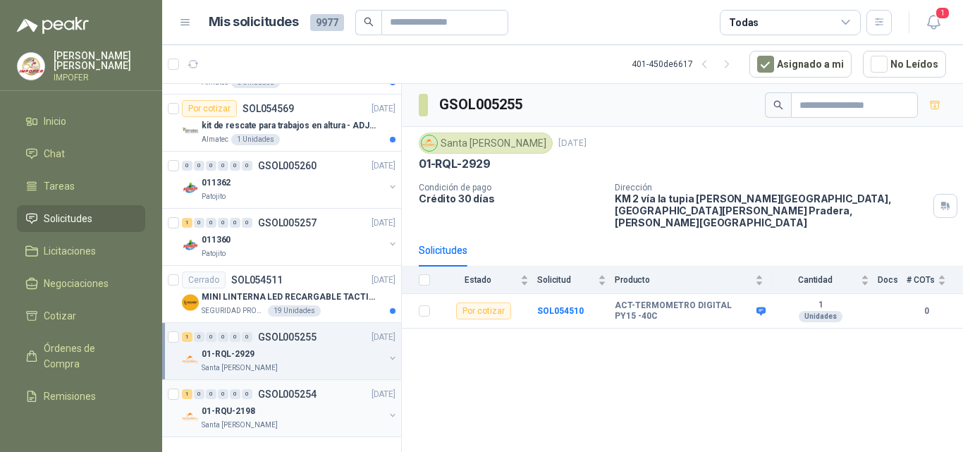
click at [267, 408] on div "01-RQU-2198" at bounding box center [293, 411] width 183 height 17
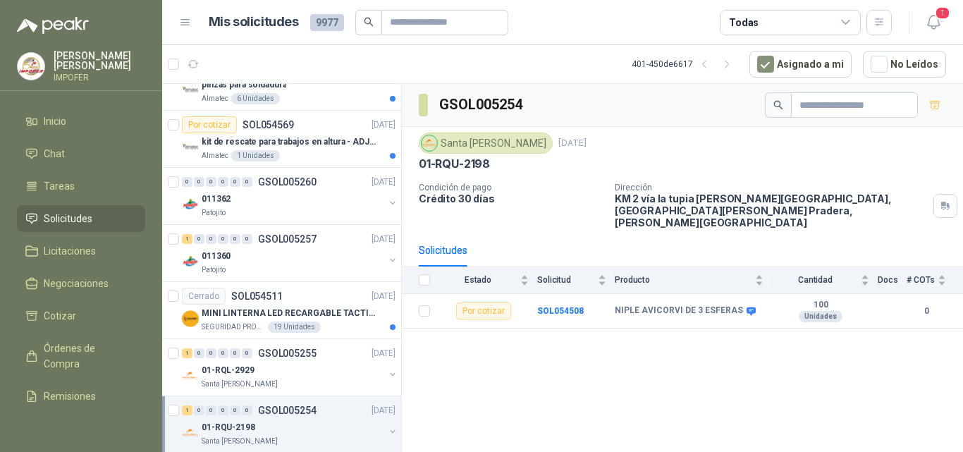
scroll to position [2514, 0]
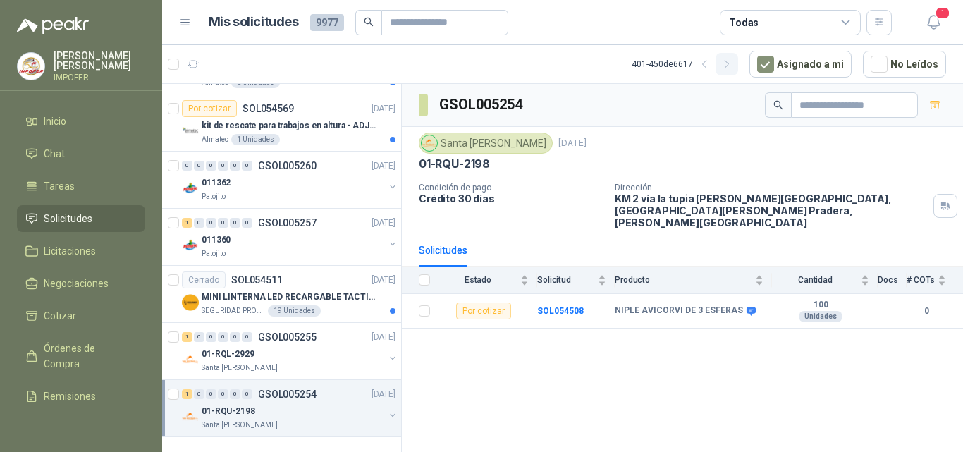
click at [729, 65] on icon "button" at bounding box center [727, 64] width 4 height 7
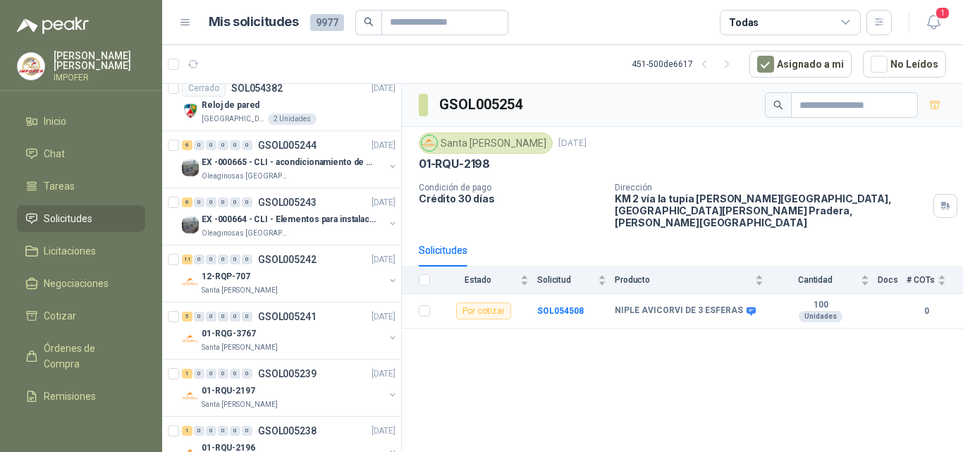
scroll to position [776, 0]
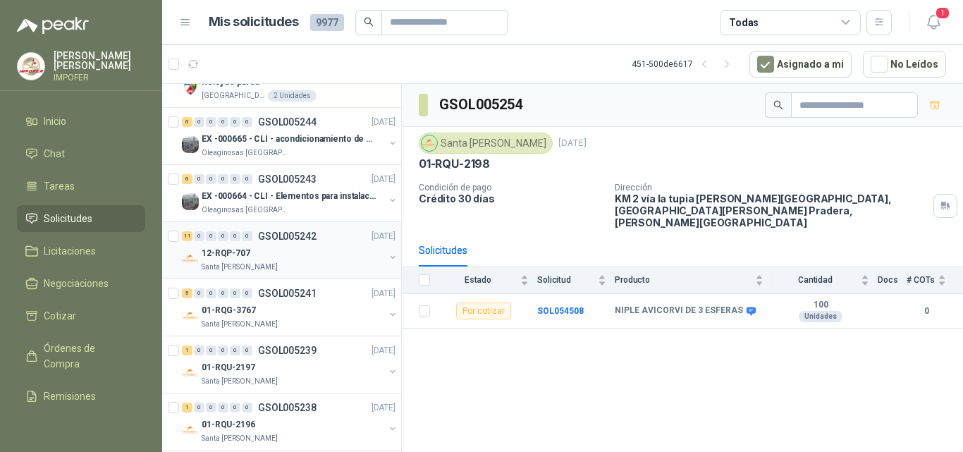
click at [309, 252] on div "12-RQP-707" at bounding box center [293, 253] width 183 height 17
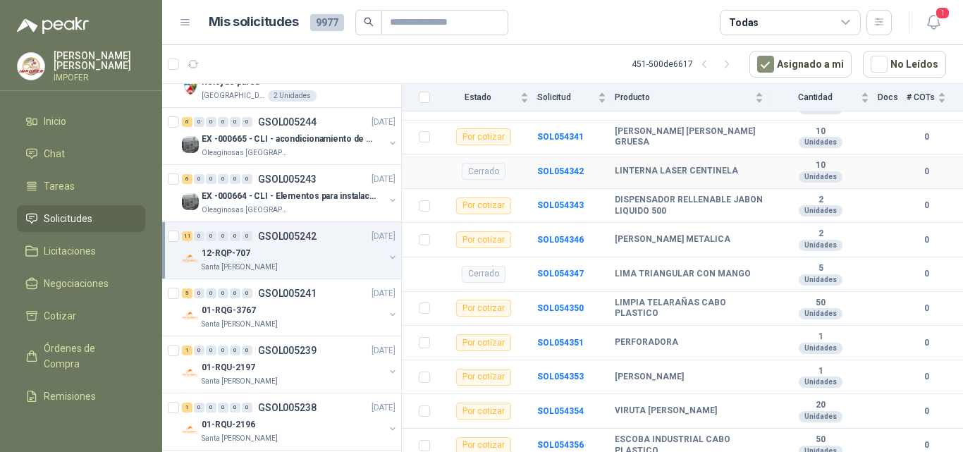
scroll to position [329, 0]
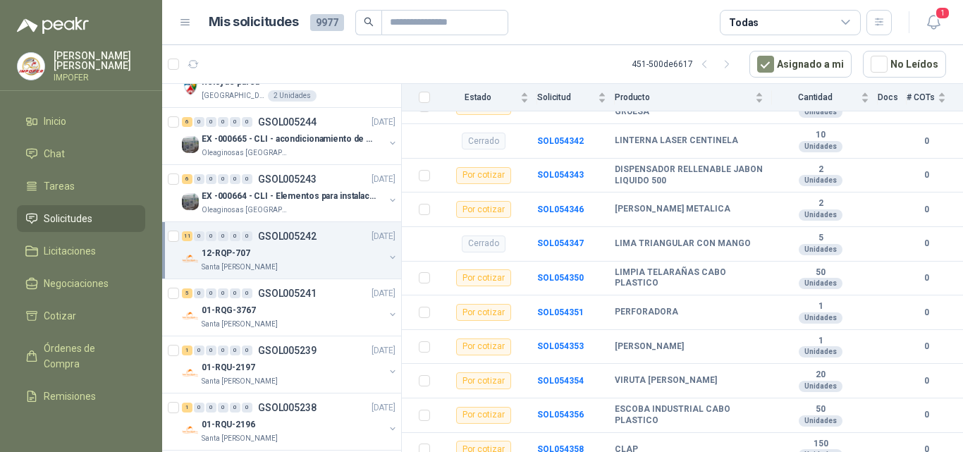
click at [65, 62] on p "[PERSON_NAME]" at bounding box center [100, 61] width 92 height 20
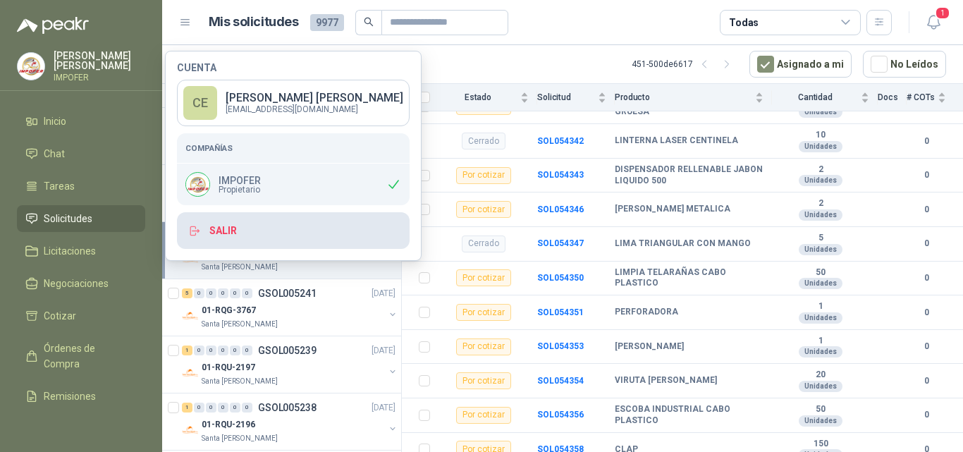
click at [236, 227] on button "Salir" at bounding box center [293, 230] width 233 height 37
